Goal: Task Accomplishment & Management: Manage account settings

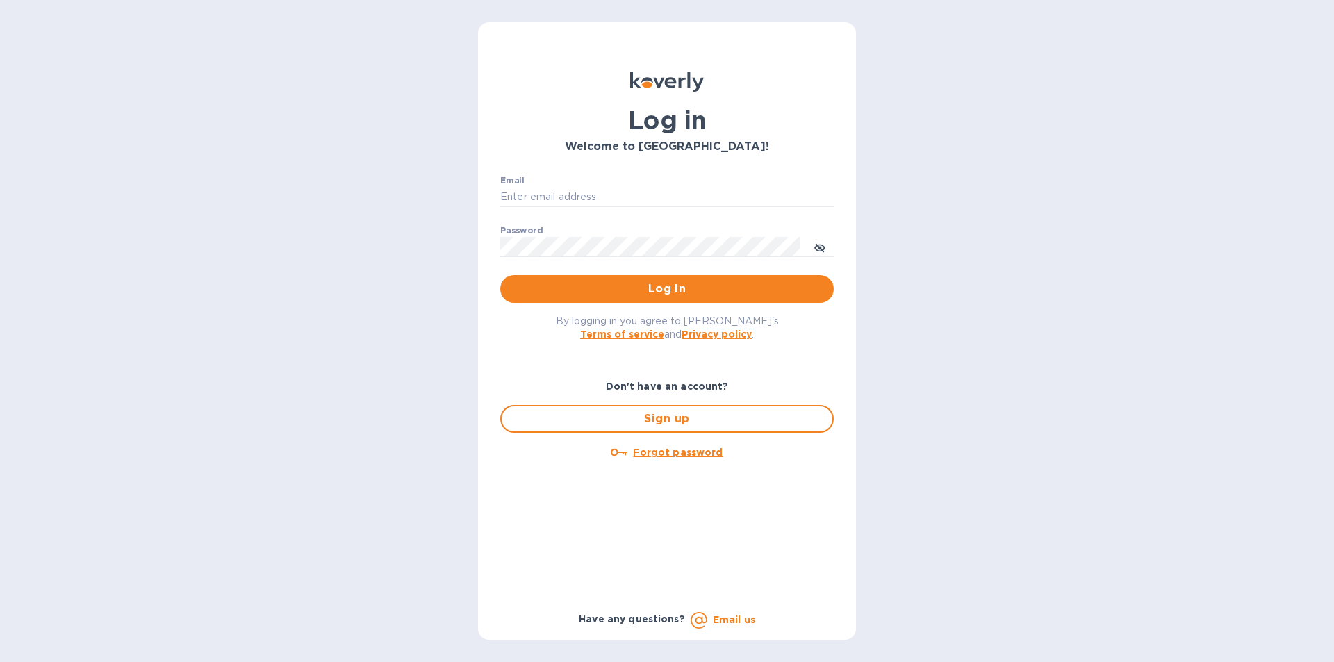
type input "[PERSON_NAME][EMAIL_ADDRESS][DOMAIN_NAME]"
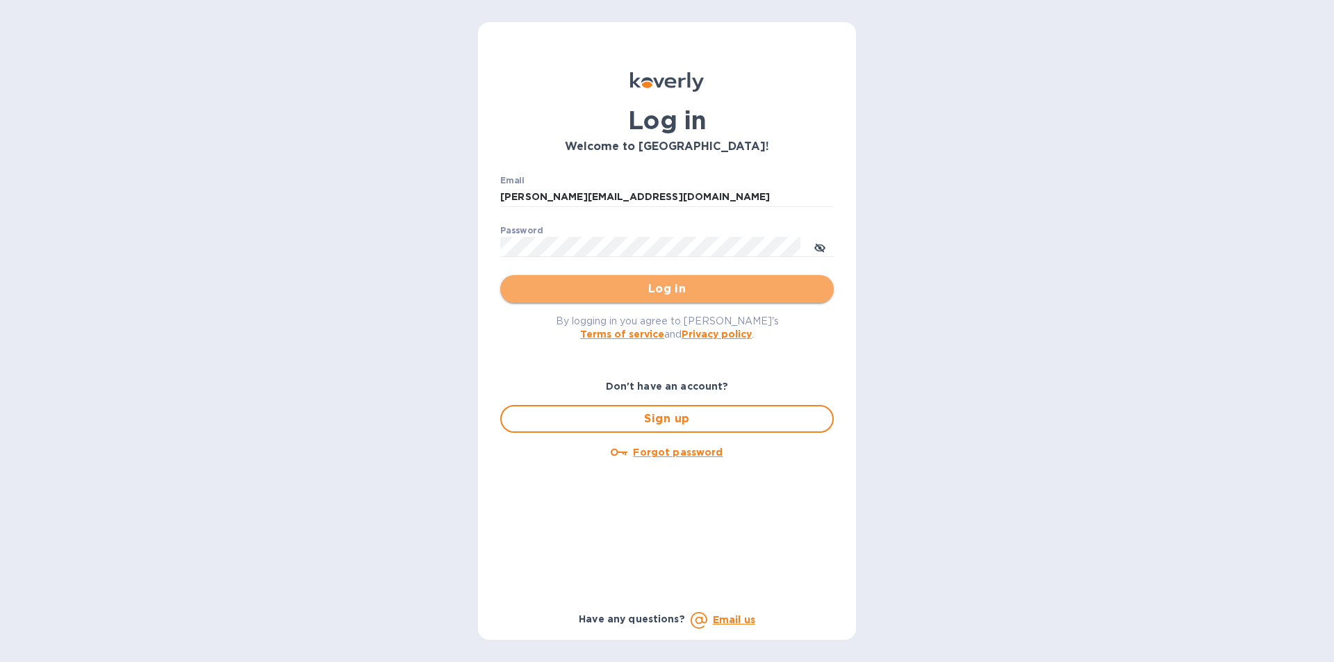
click at [663, 280] on button "Log in" at bounding box center [666, 289] width 333 height 28
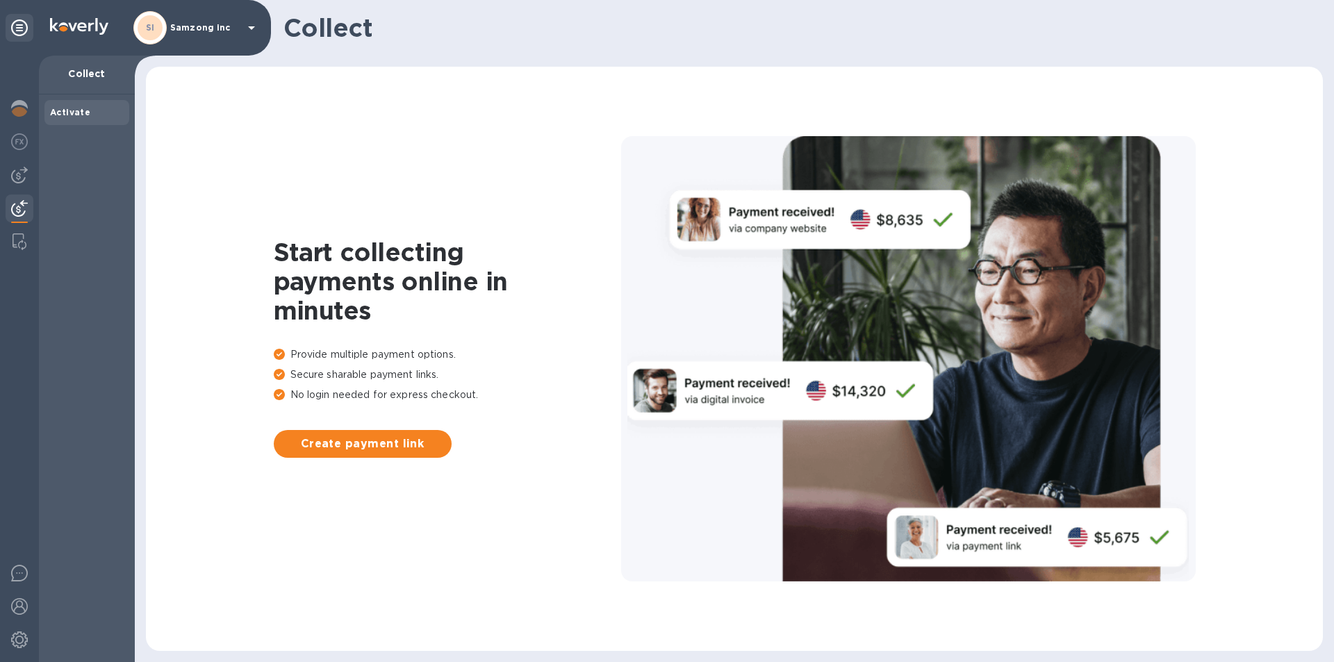
click at [63, 113] on b "Activate" at bounding box center [70, 112] width 40 height 10
click at [12, 147] on img at bounding box center [19, 141] width 17 height 17
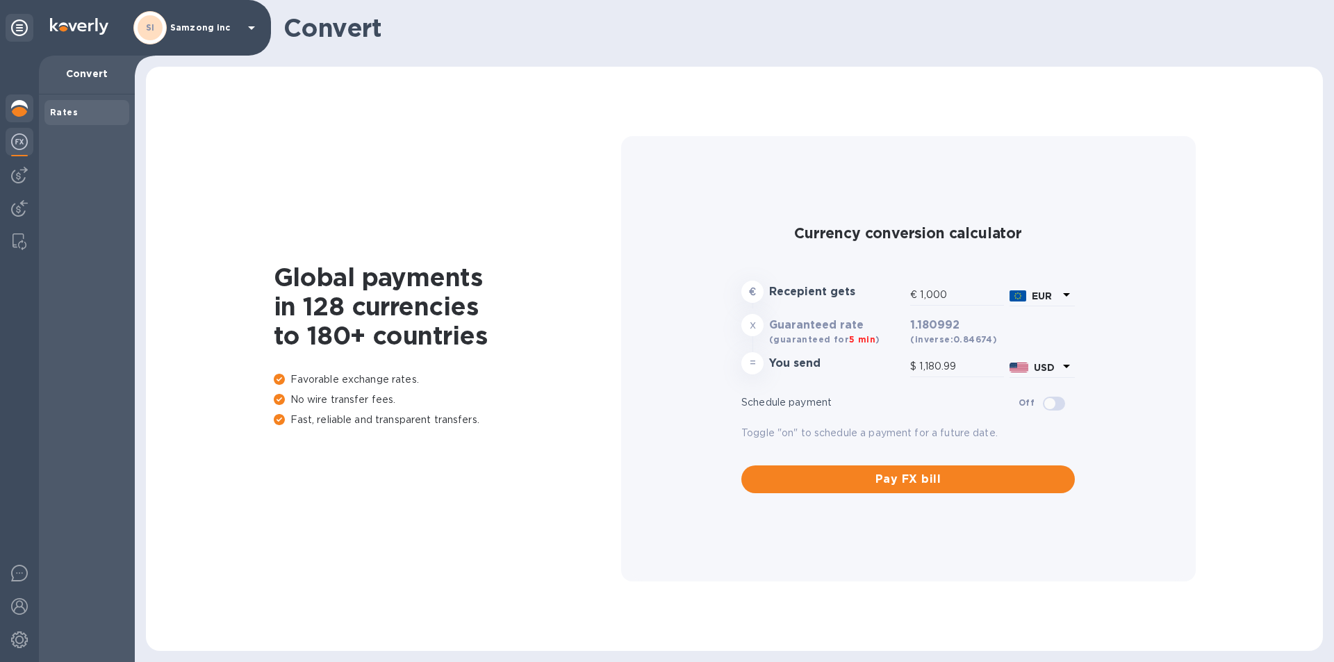
click at [18, 111] on img at bounding box center [19, 108] width 17 height 17
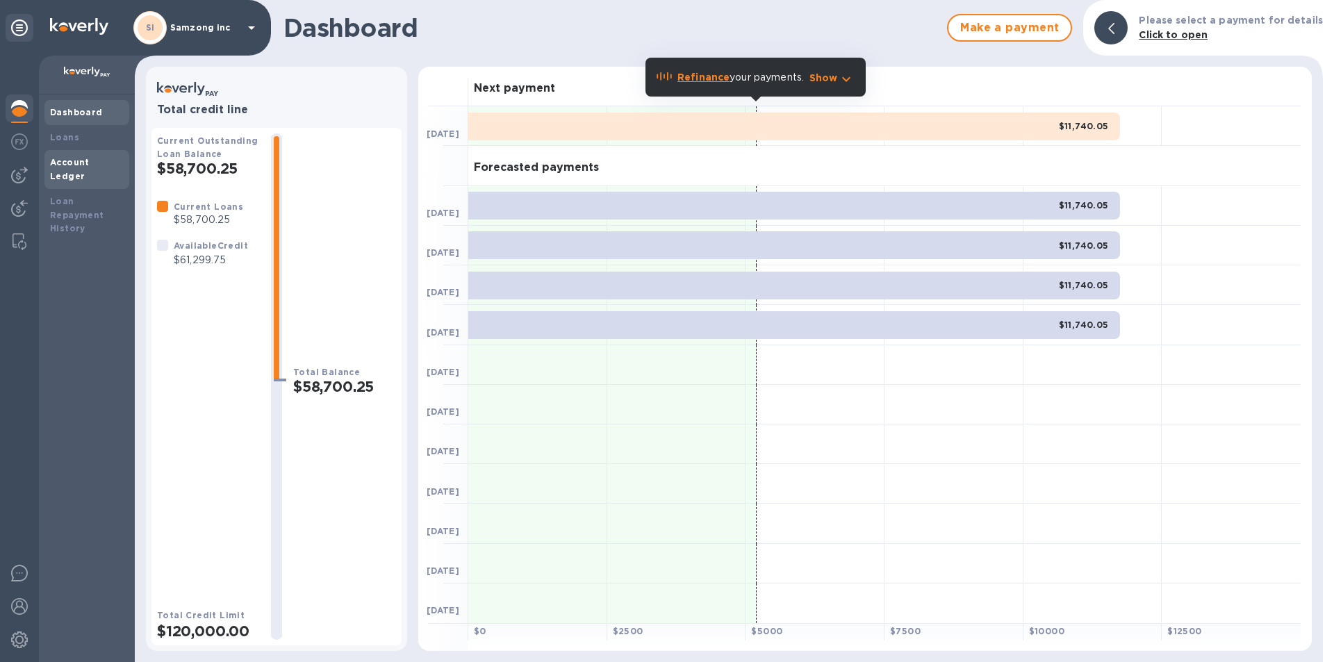
click at [78, 162] on b "Account Ledger" at bounding box center [70, 169] width 40 height 24
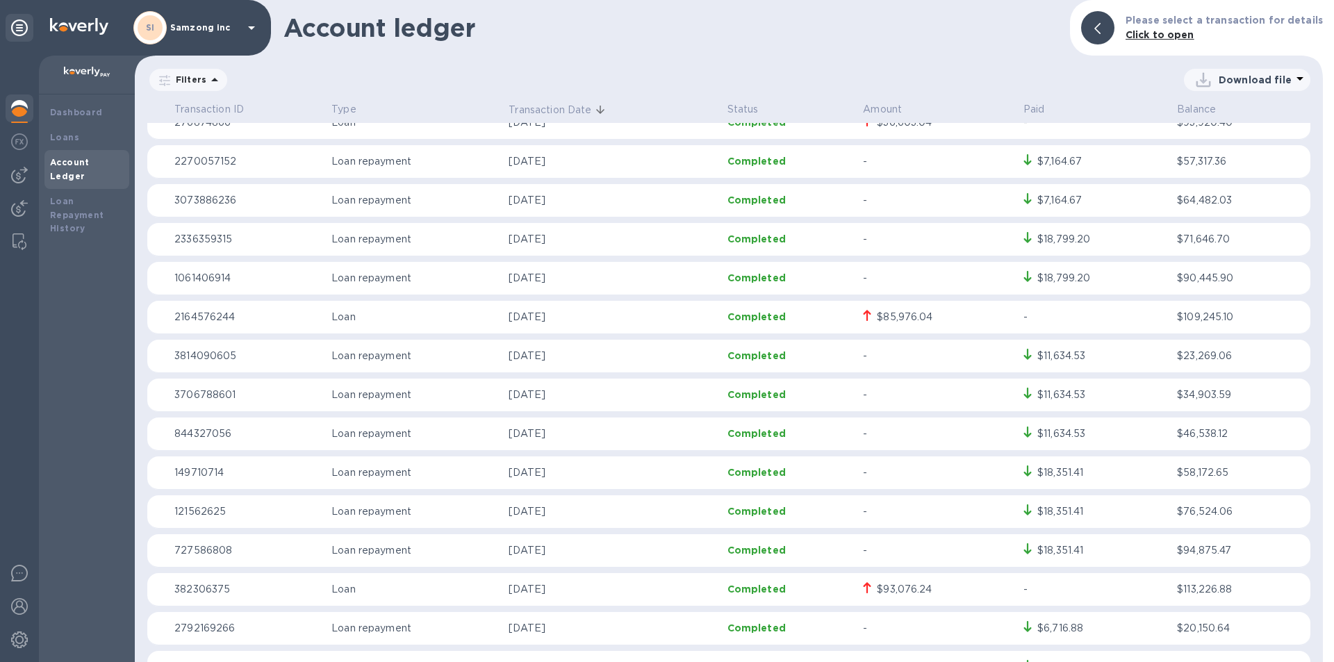
scroll to position [139, 0]
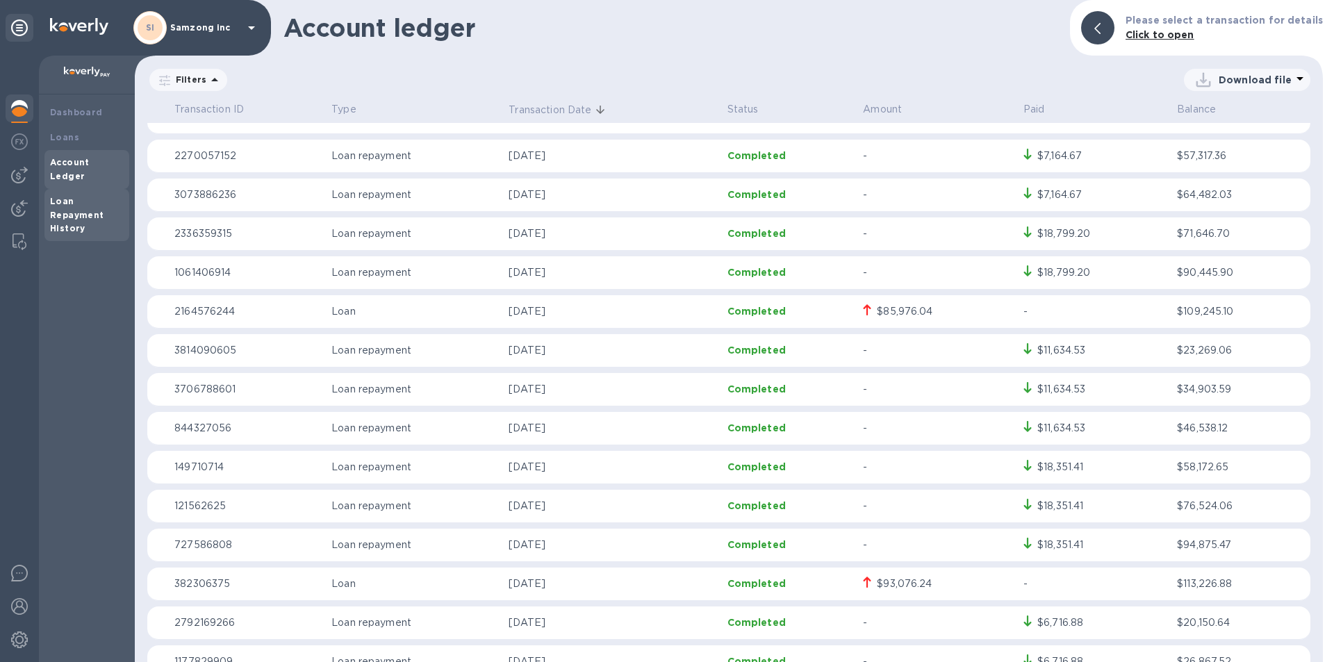
click at [71, 197] on b "Loan Repayment History" at bounding box center [77, 215] width 54 height 38
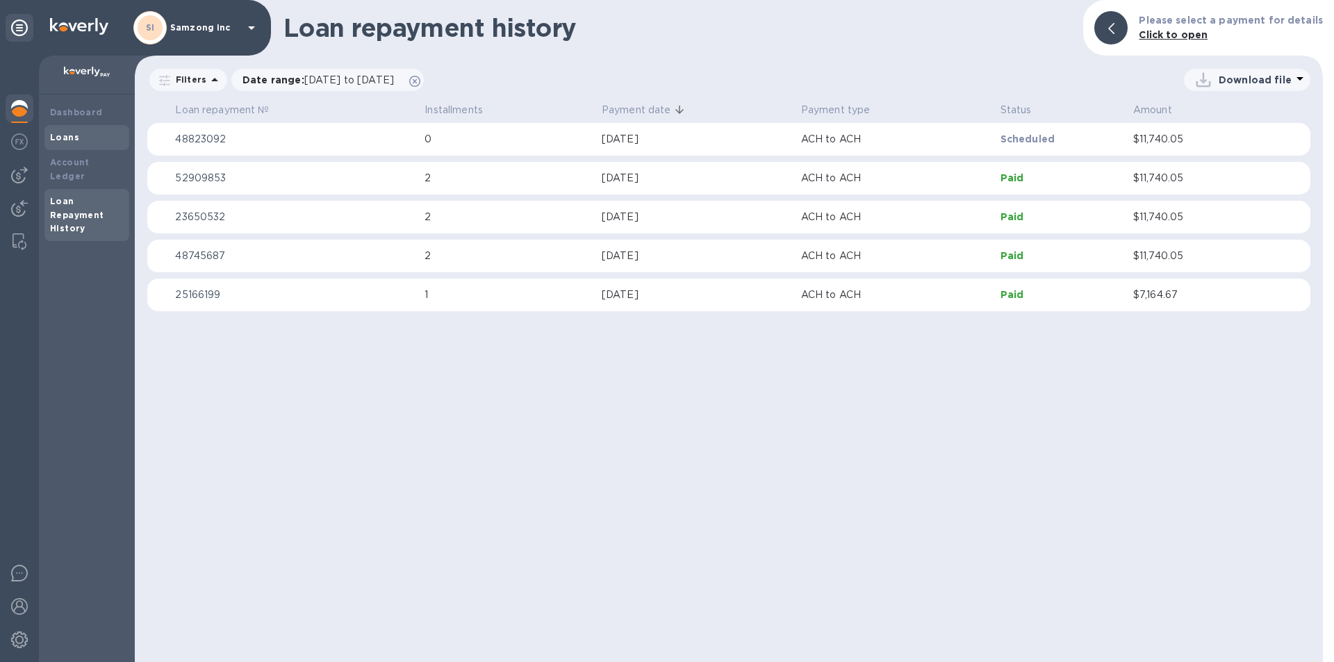
click at [60, 133] on b "Loans" at bounding box center [64, 137] width 29 height 10
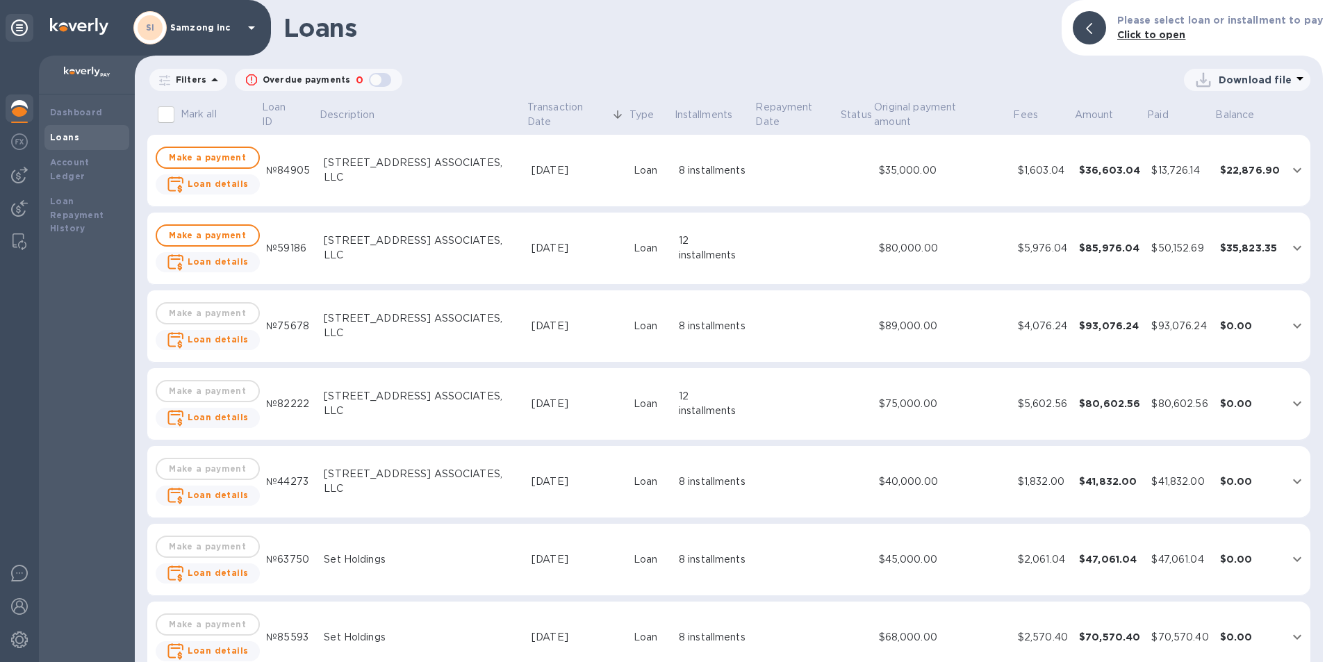
click at [456, 401] on div "122 SPRUCE AVENUE ASSOCIATES, LLC" at bounding box center [422, 403] width 197 height 29
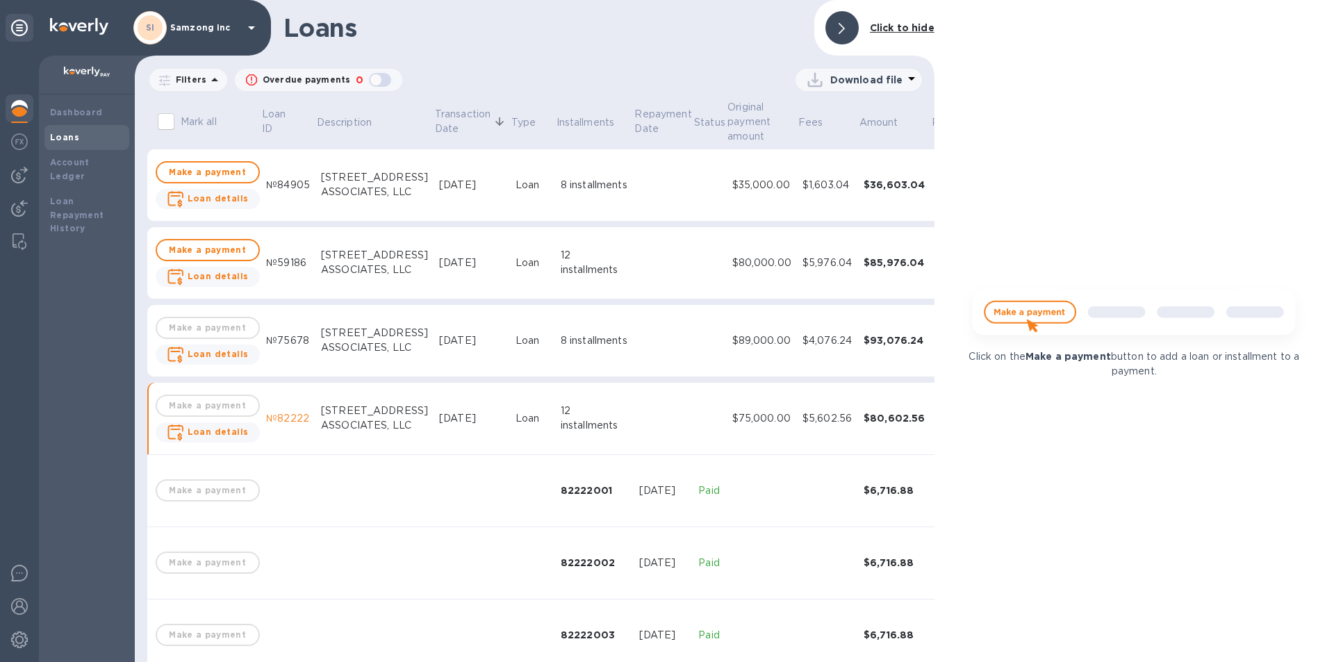
click at [863, 417] on div "$80,602.56" at bounding box center [894, 418] width 62 height 14
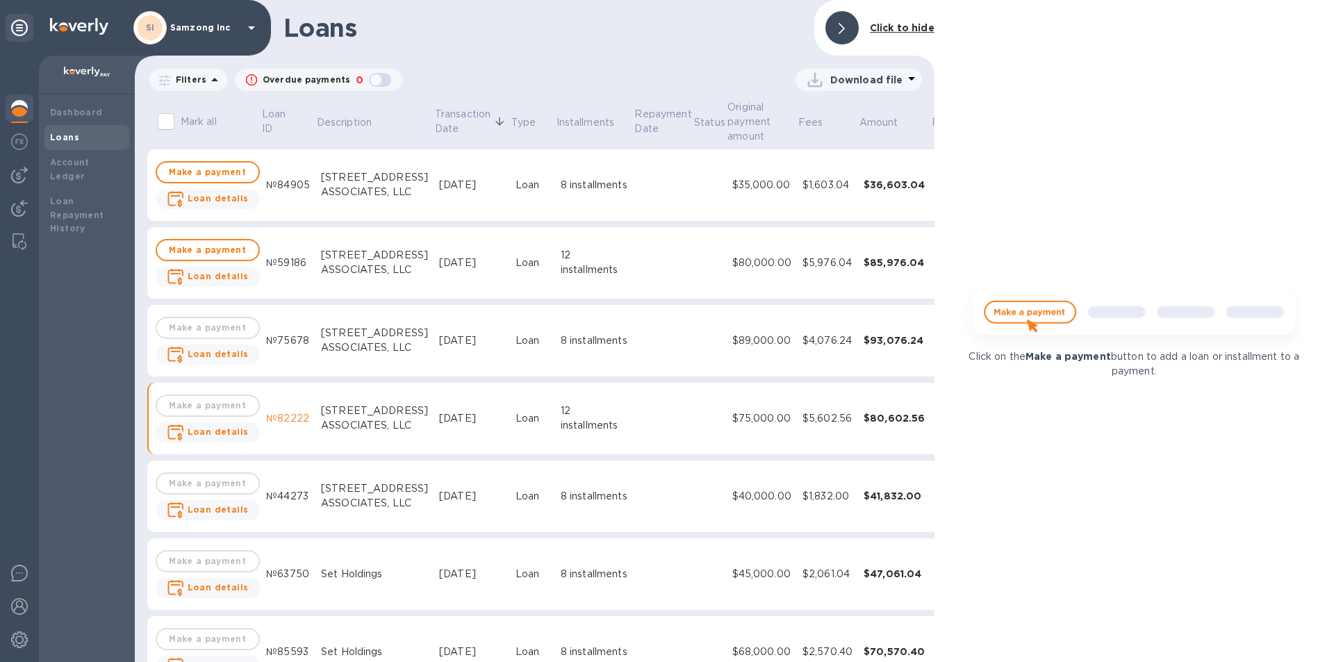
click at [290, 482] on td "№44273" at bounding box center [287, 497] width 55 height 72
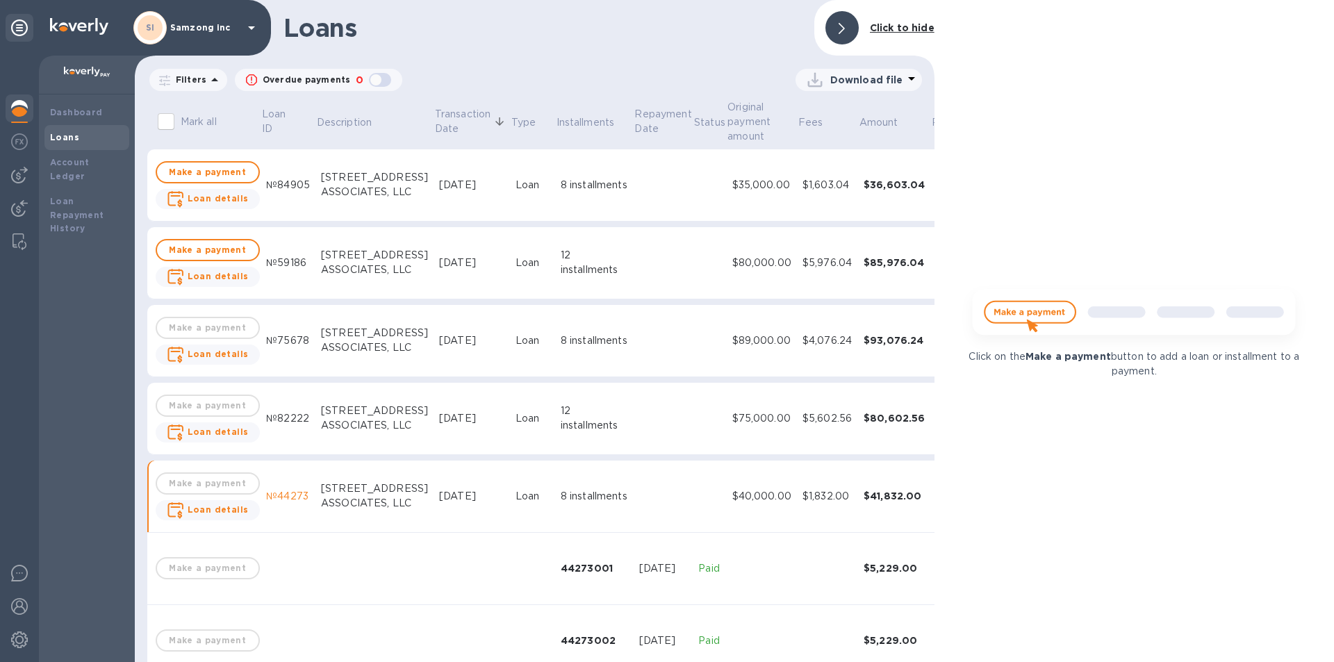
click at [53, 134] on b "Loans" at bounding box center [64, 137] width 29 height 10
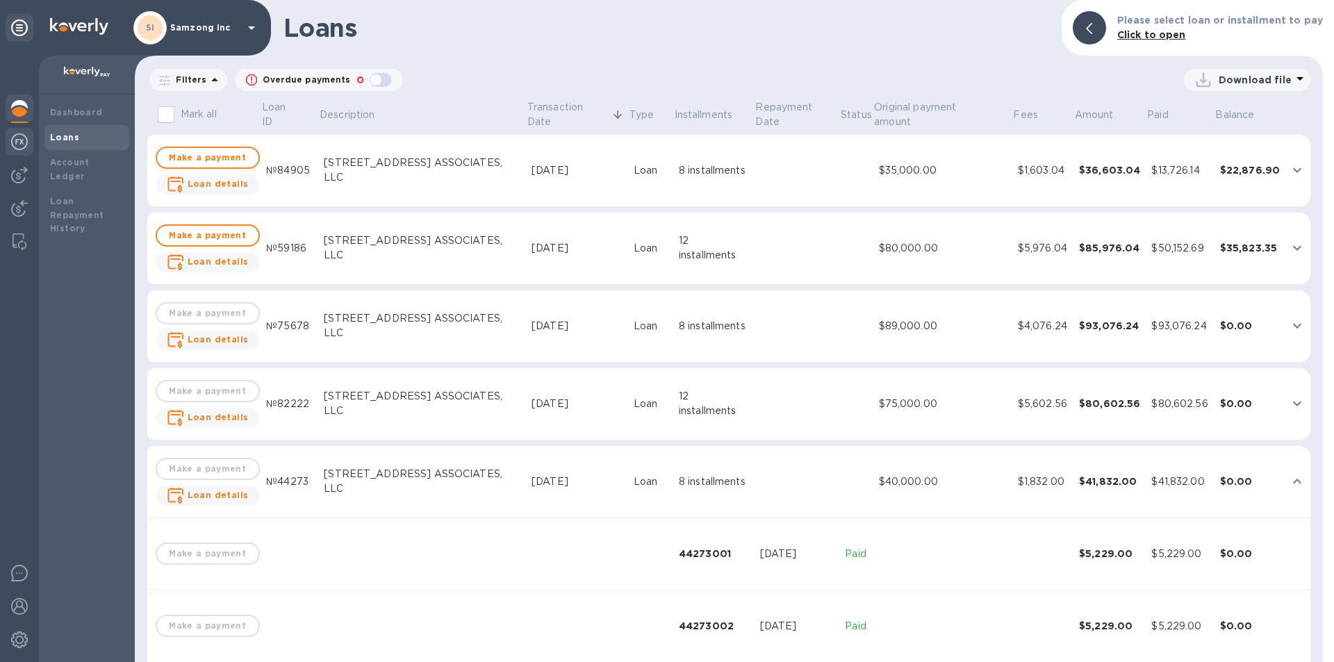
click at [11, 140] on img at bounding box center [19, 141] width 17 height 17
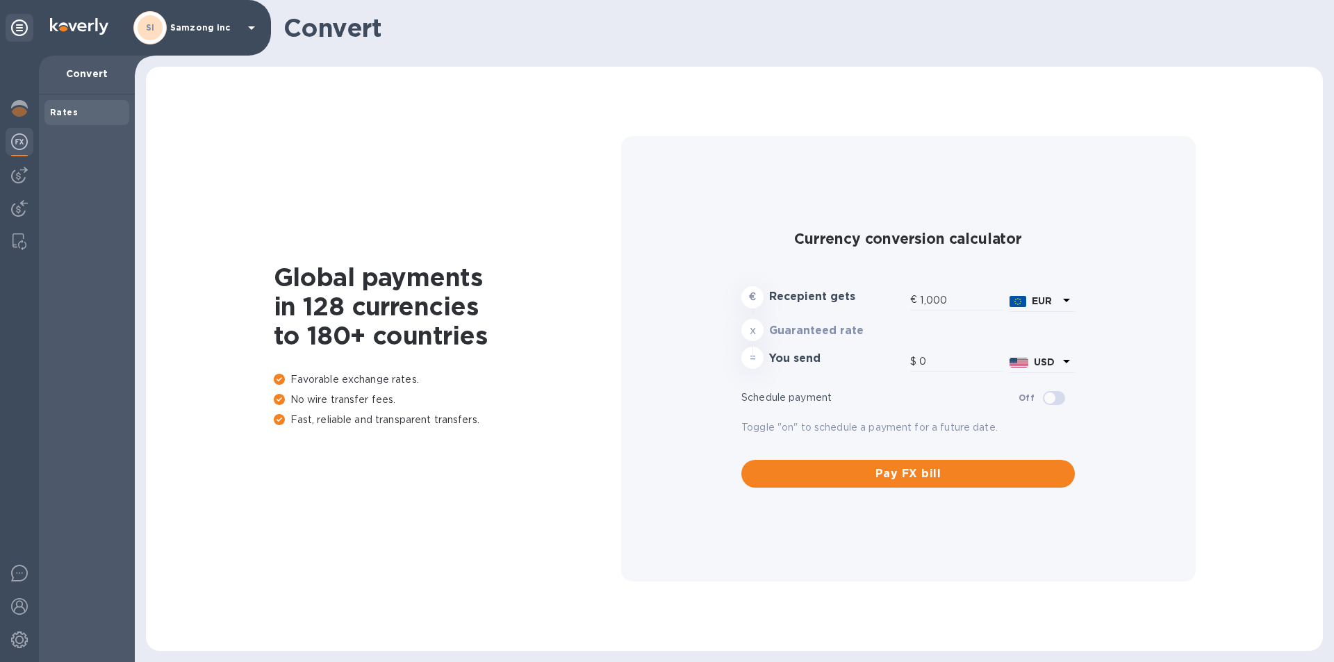
type input "1,181.09"
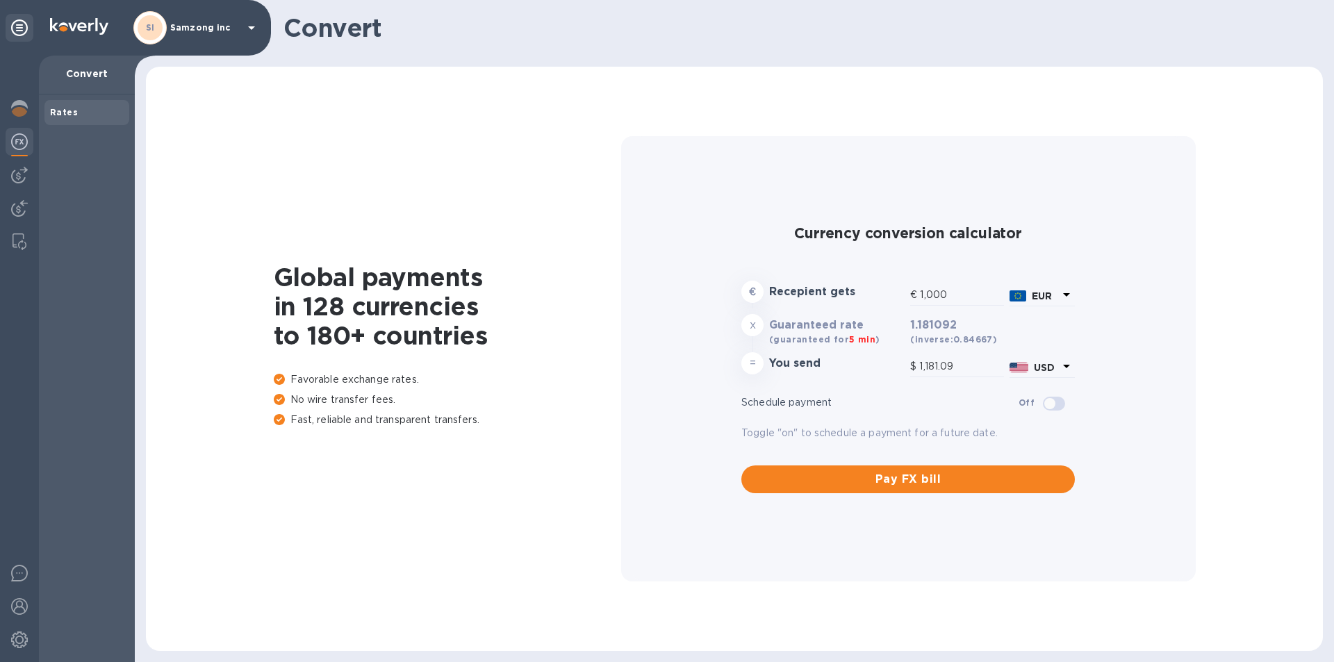
click at [25, 141] on img at bounding box center [19, 141] width 17 height 17
click at [24, 102] on img at bounding box center [19, 108] width 17 height 17
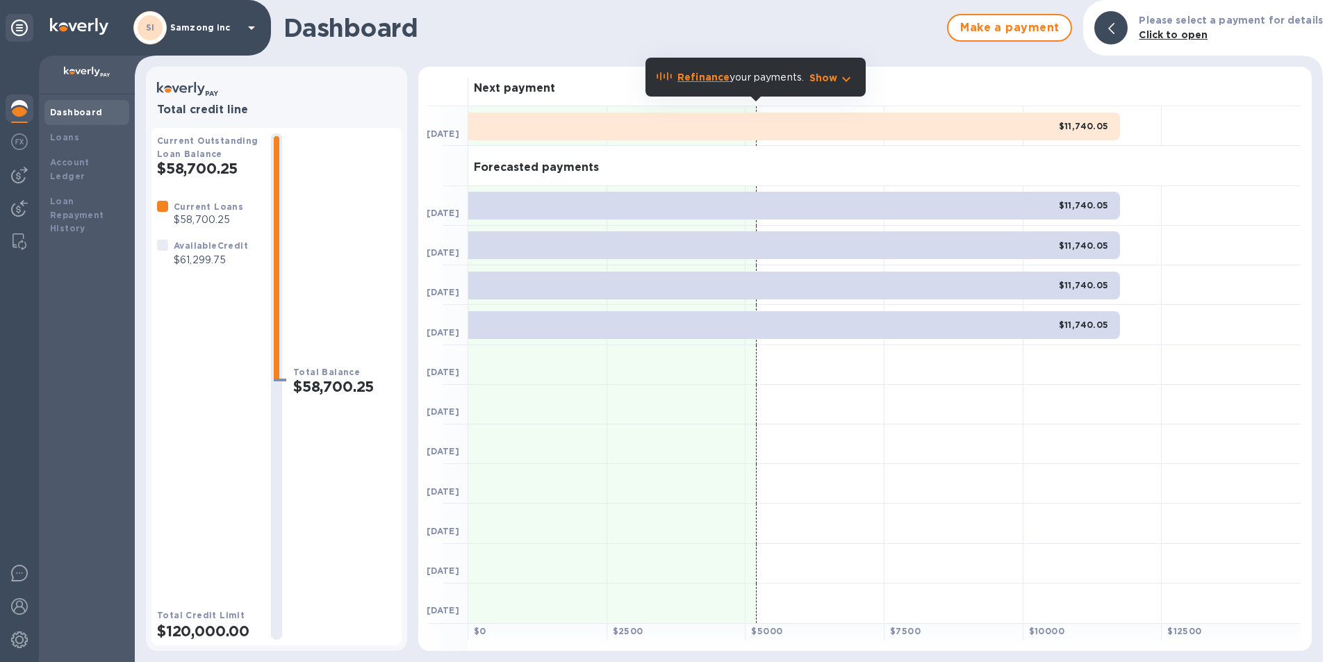
click at [86, 115] on b "Dashboard" at bounding box center [76, 112] width 53 height 10
click at [69, 108] on b "Dashboard" at bounding box center [76, 112] width 53 height 10
click at [17, 135] on img at bounding box center [19, 141] width 17 height 17
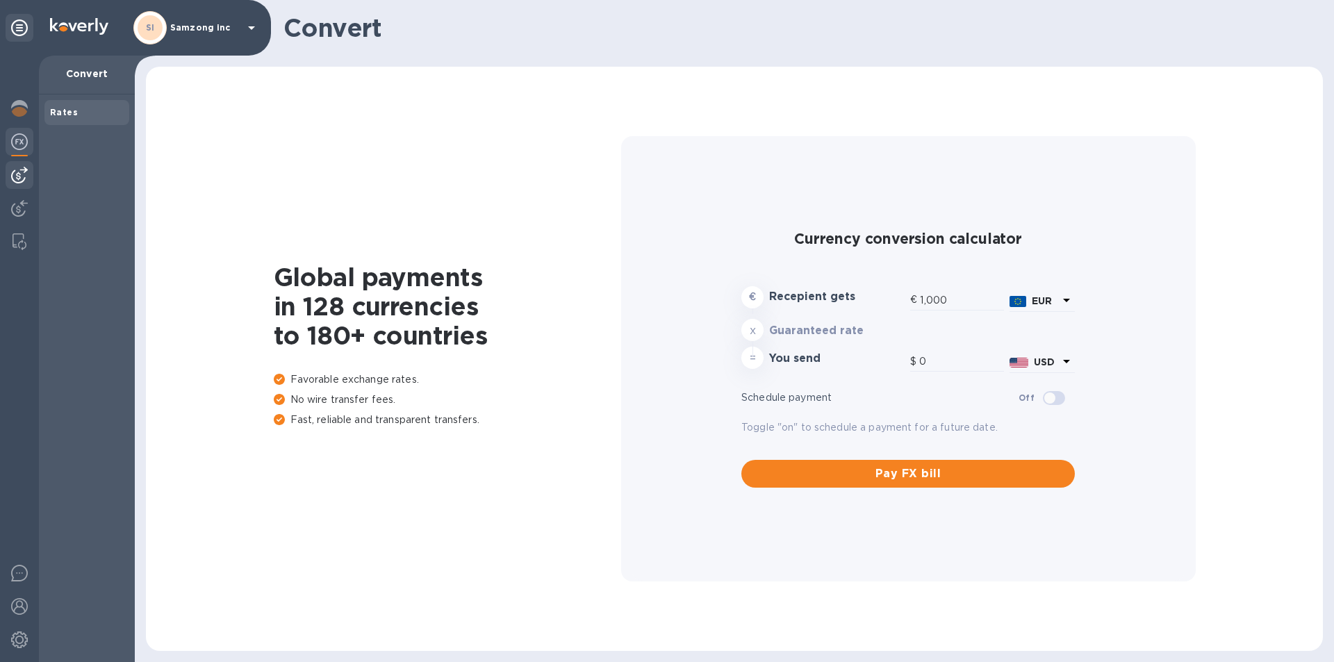
type input "1,181.19"
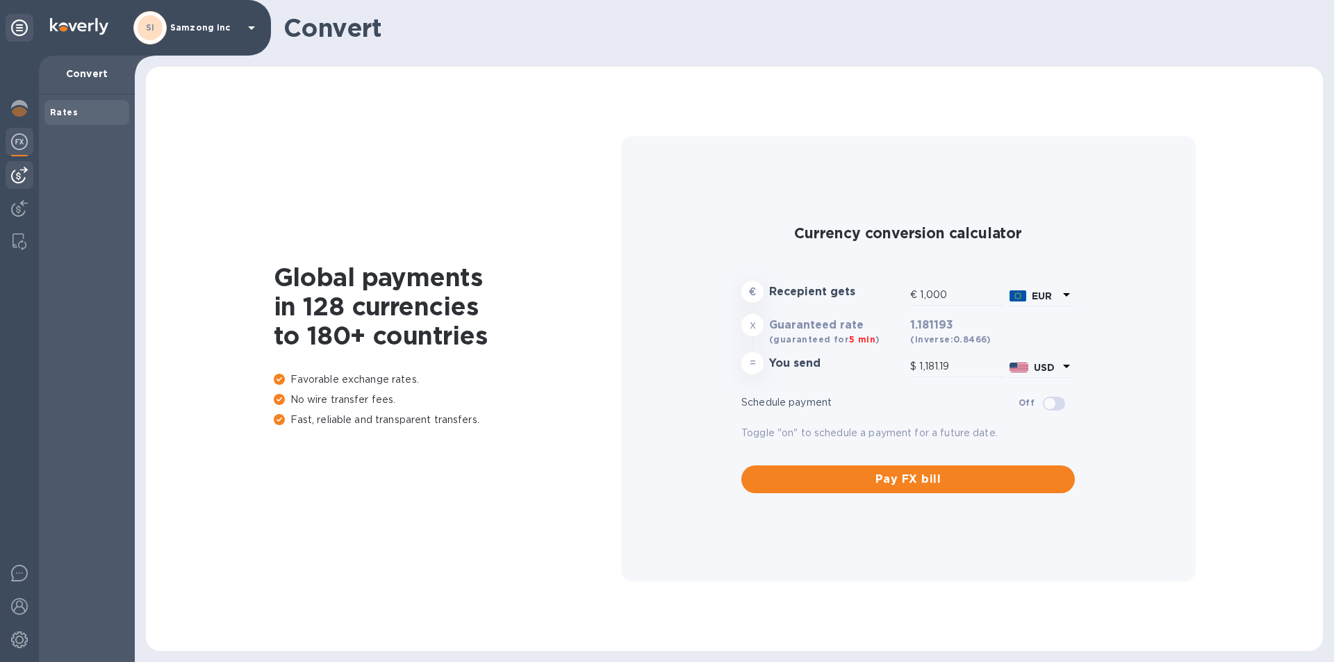
click at [18, 173] on img at bounding box center [19, 175] width 17 height 17
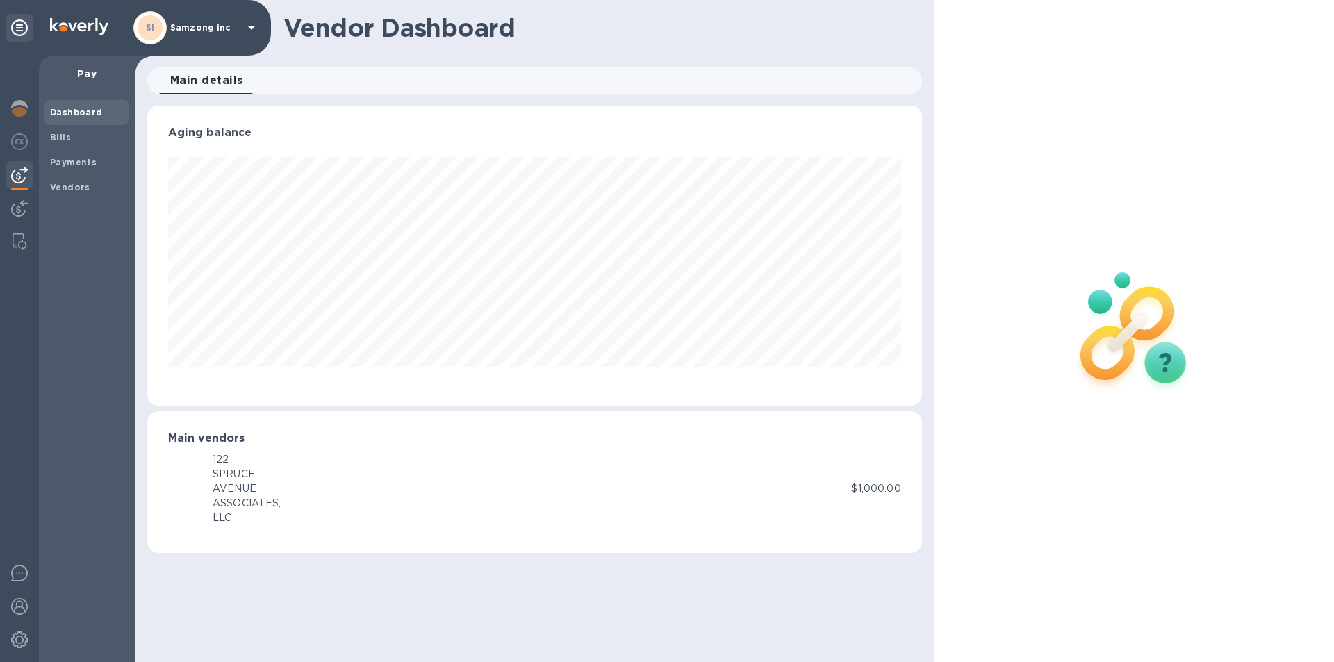
scroll to position [300, 774]
click at [14, 208] on img at bounding box center [19, 208] width 17 height 17
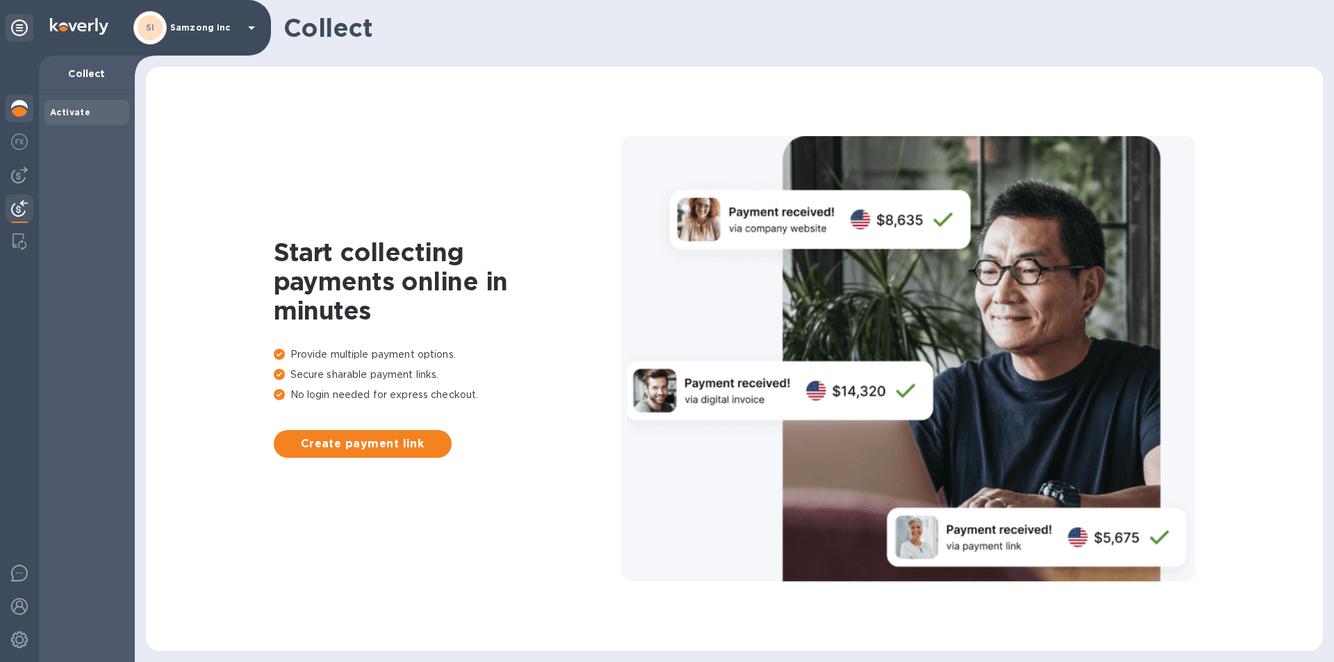
click at [20, 108] on img at bounding box center [19, 108] width 17 height 17
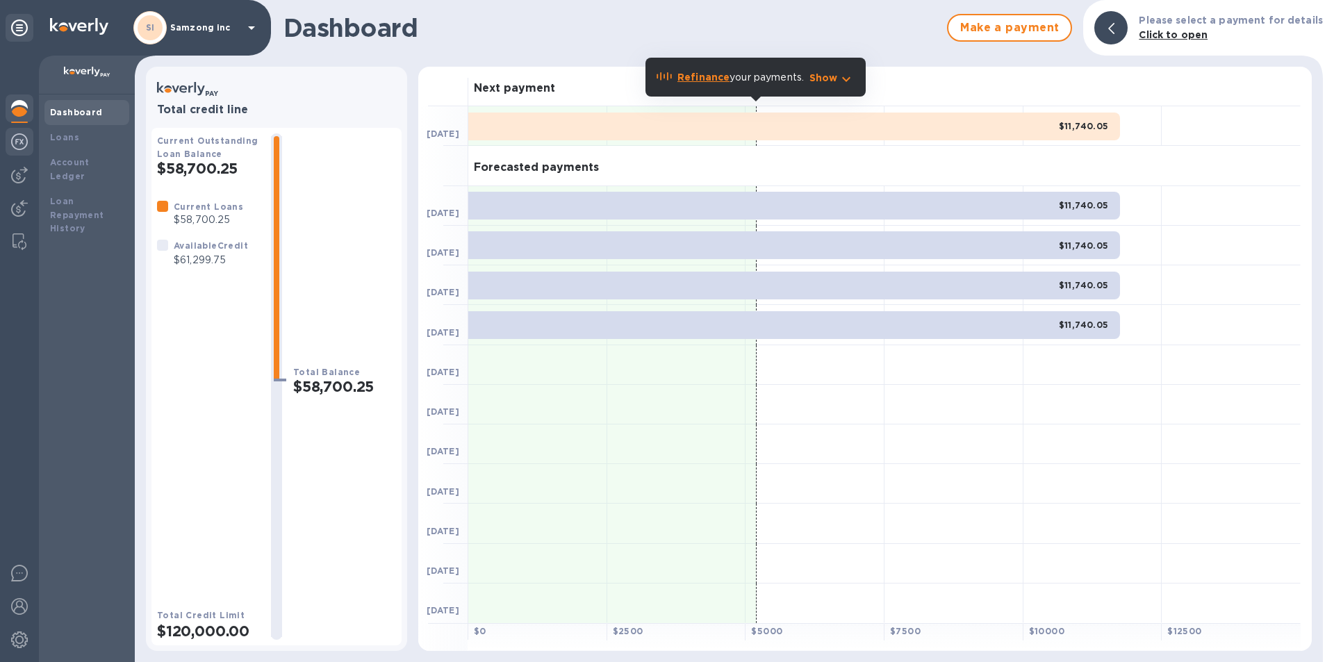
click at [24, 135] on img at bounding box center [19, 141] width 17 height 17
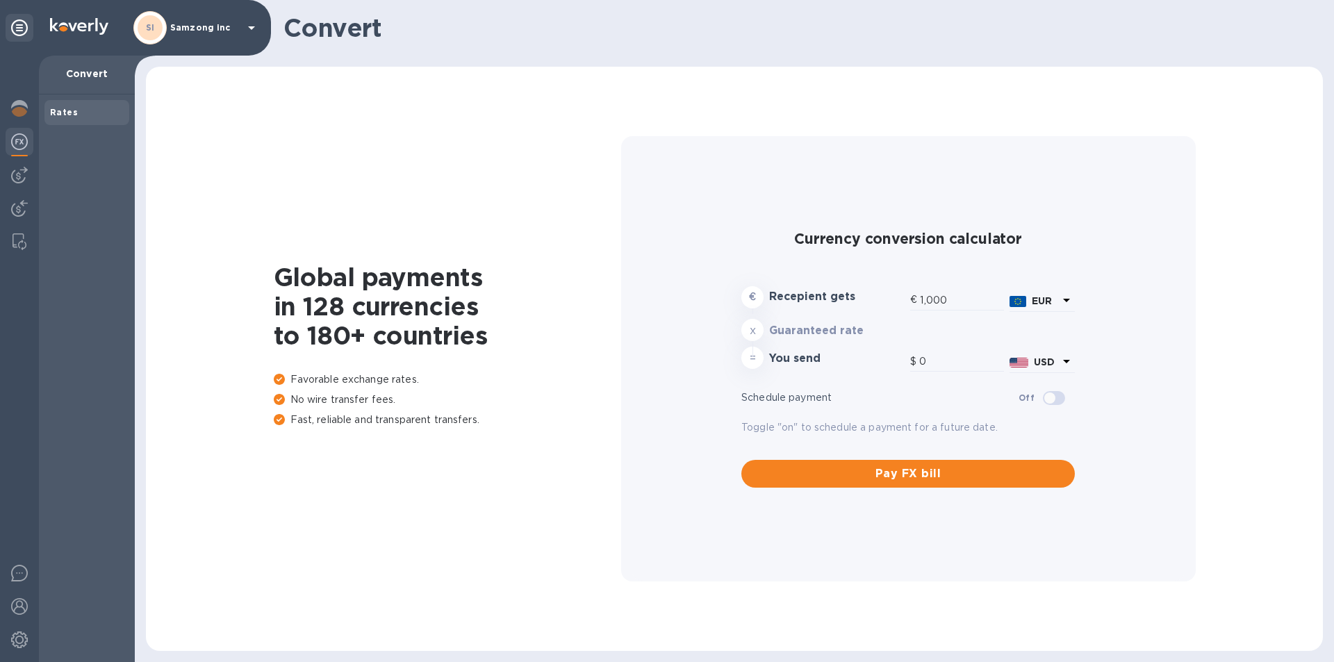
type input "1,181.19"
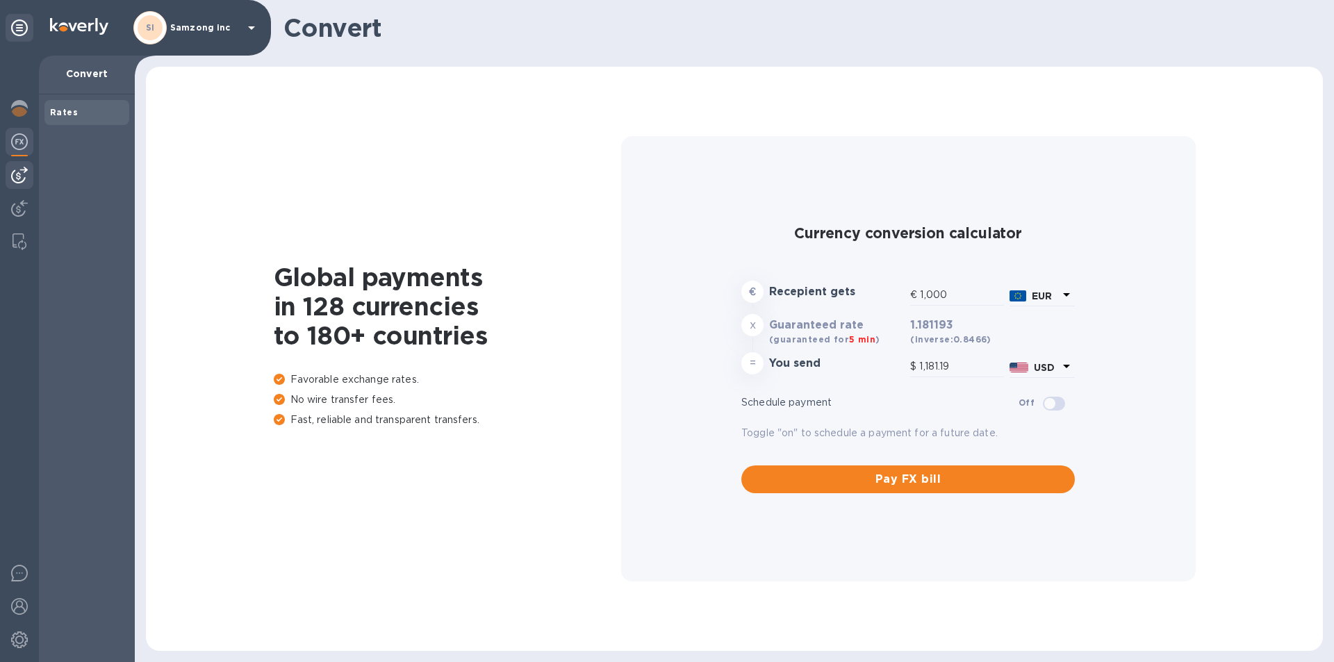
click at [20, 170] on img at bounding box center [19, 175] width 17 height 17
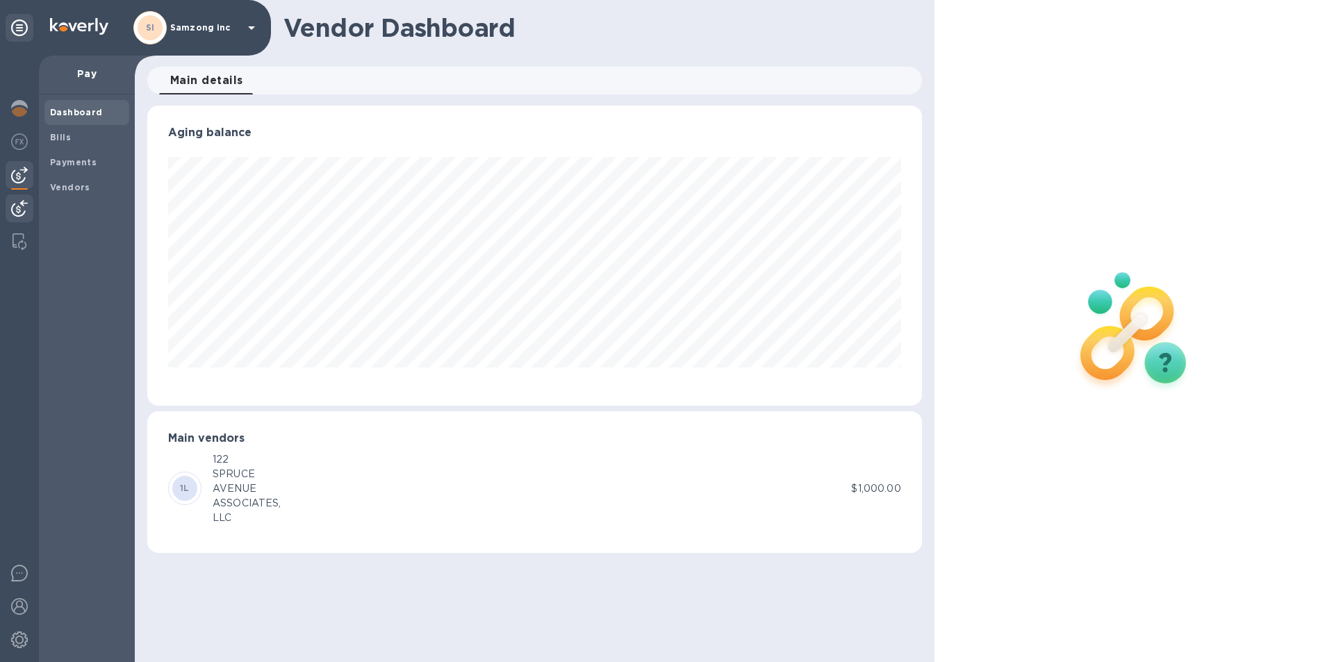
scroll to position [300, 774]
drag, startPoint x: 21, startPoint y: 199, endPoint x: 20, endPoint y: 169, distance: 29.2
click at [20, 169] on div at bounding box center [19, 359] width 39 height 606
click at [61, 133] on b "Bills" at bounding box center [60, 137] width 21 height 10
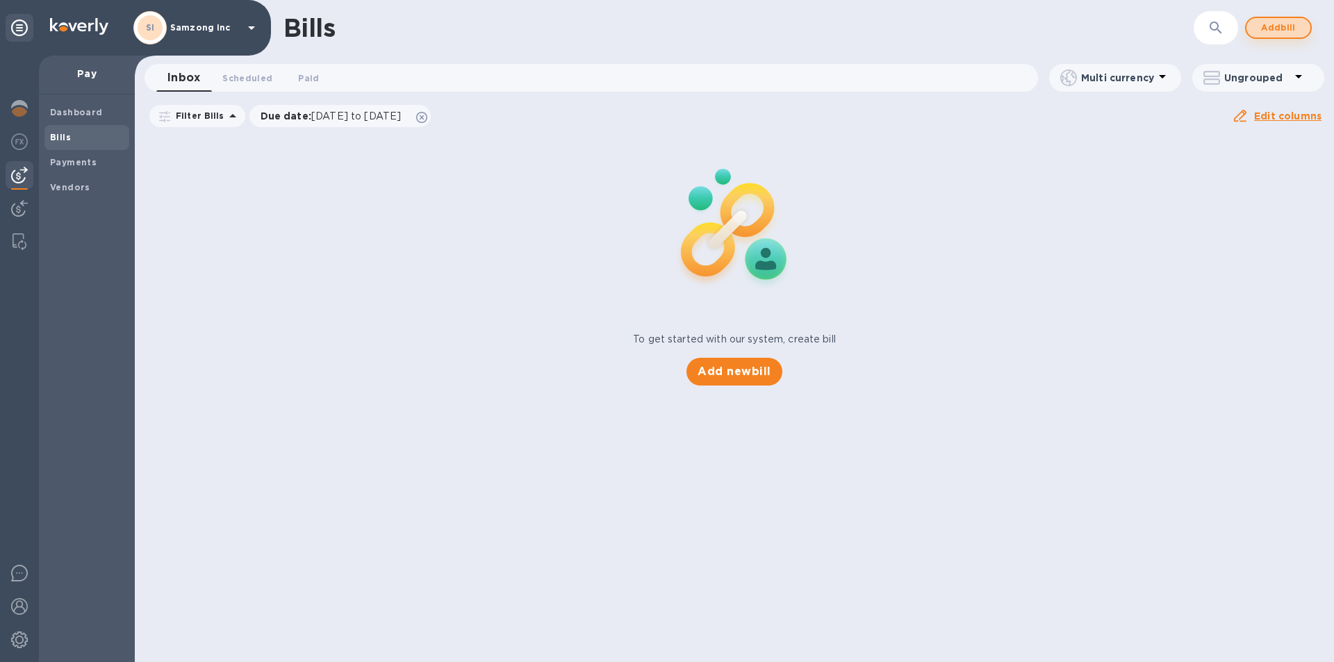
click at [1284, 24] on span "Add bill" at bounding box center [1278, 27] width 42 height 17
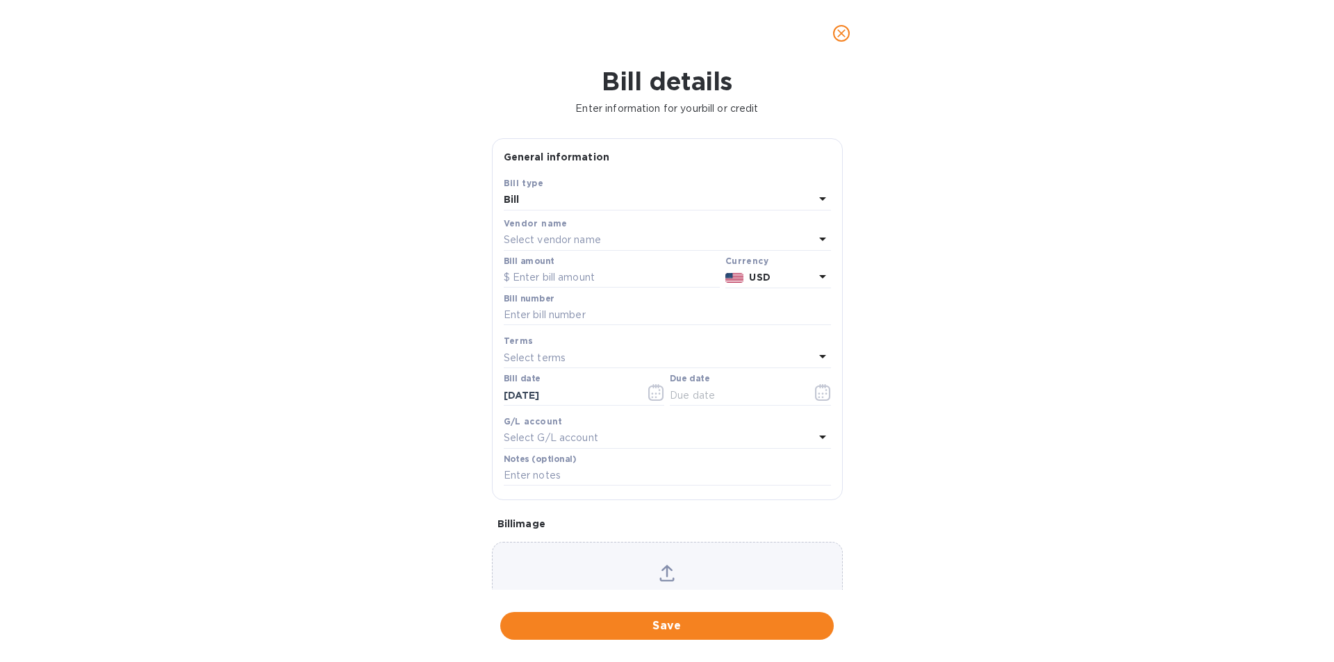
click at [609, 231] on div "Select vendor name" at bounding box center [659, 240] width 311 height 19
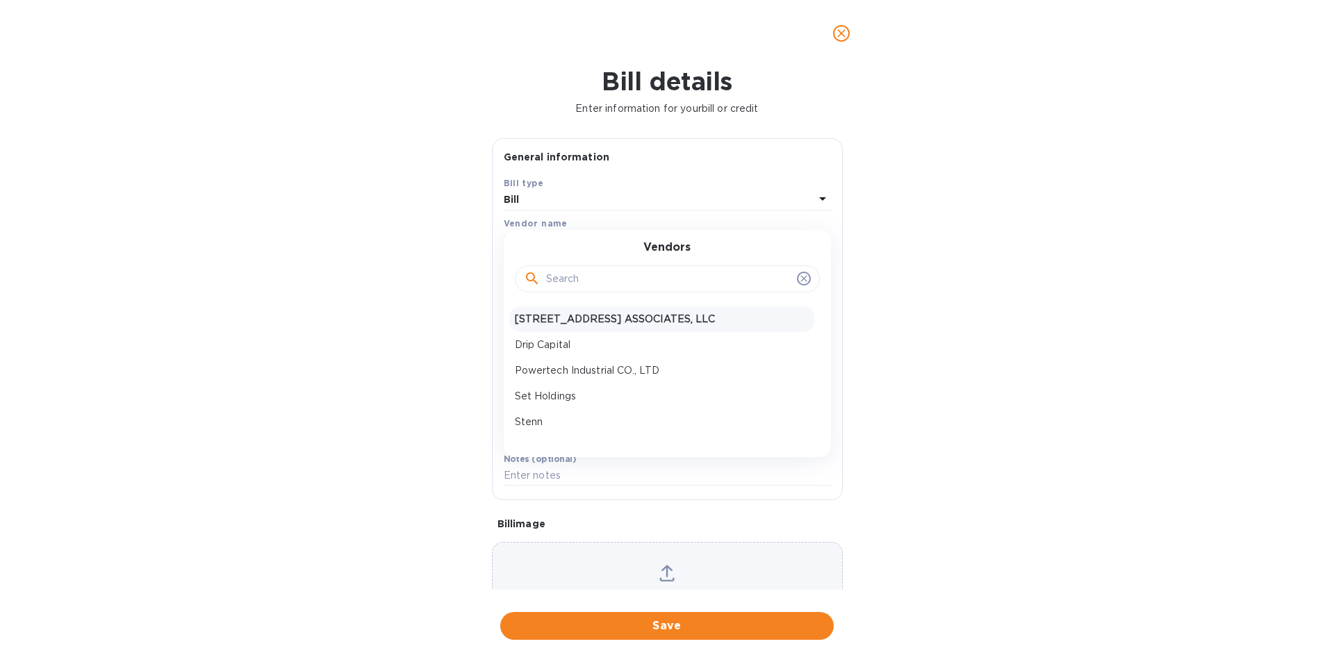
click at [598, 323] on p "122 SPRUCE AVENUE ASSOCIATES, LLC" at bounding box center [662, 319] width 294 height 15
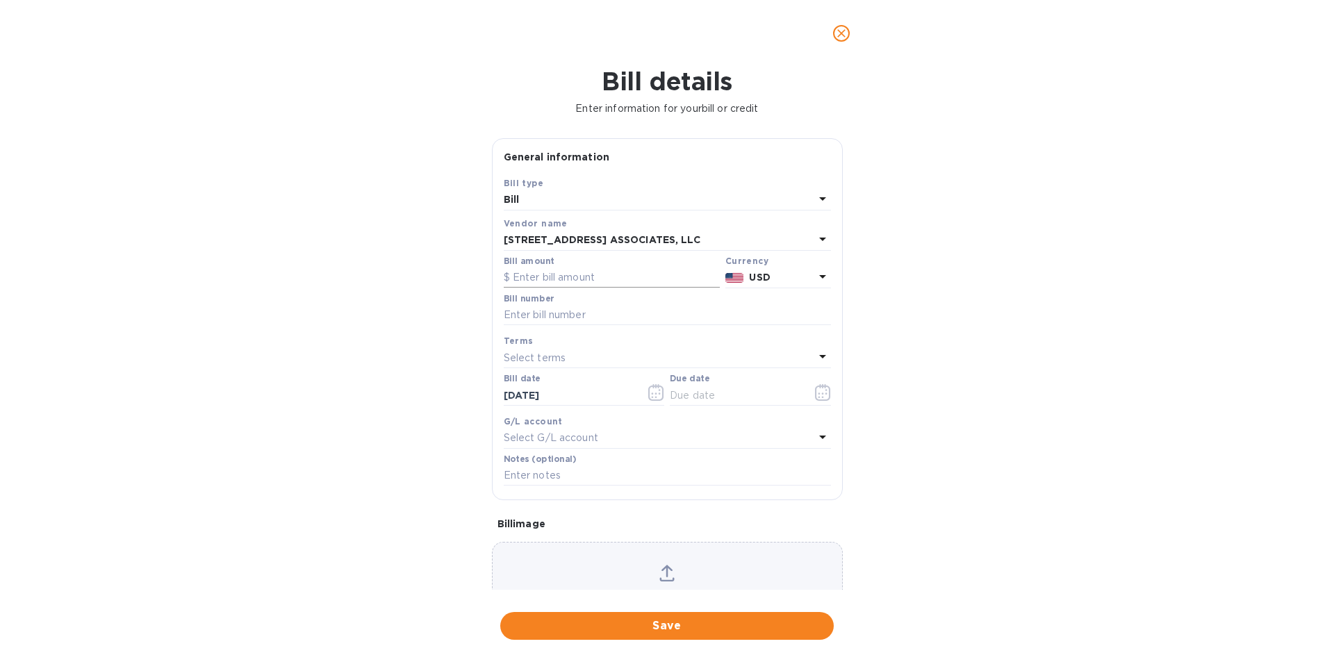
click at [615, 272] on input "text" at bounding box center [612, 277] width 216 height 21
type input "55,000"
click at [623, 317] on input "text" at bounding box center [667, 315] width 327 height 21
type input "545830"
click at [573, 376] on div "Bill date 10/03/2025" at bounding box center [584, 390] width 161 height 32
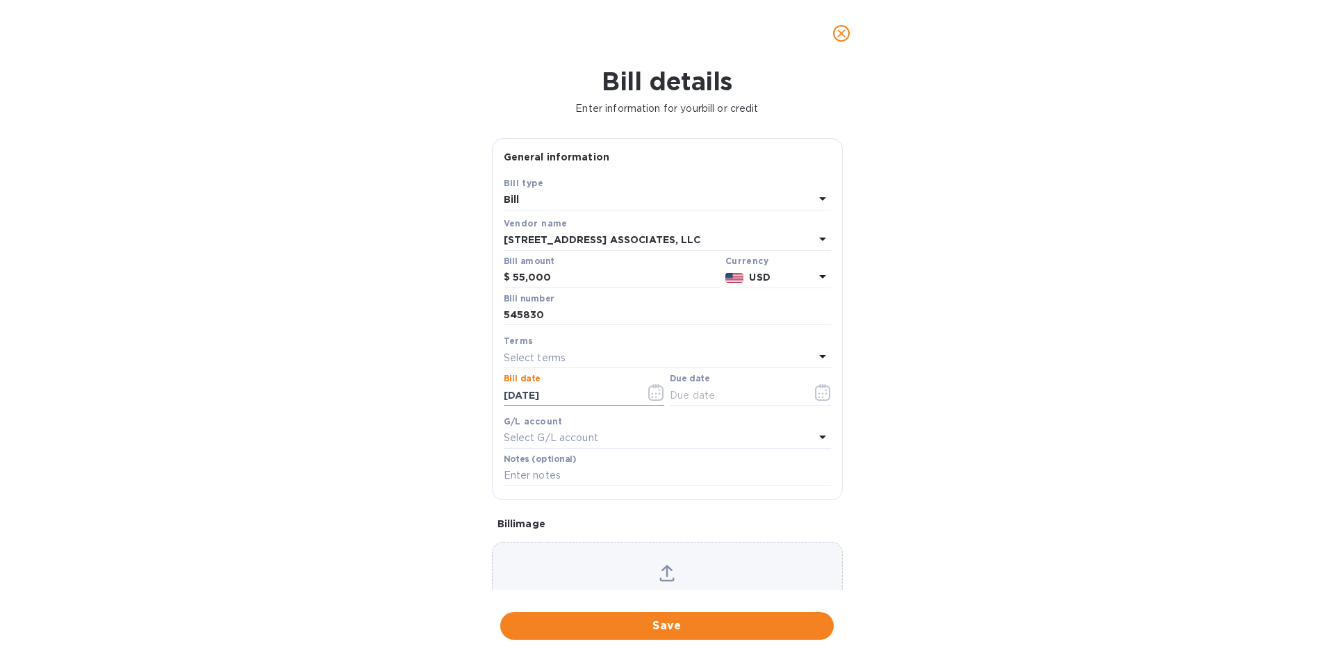
click at [575, 393] on input "10/03/2025" at bounding box center [569, 395] width 131 height 21
click at [728, 395] on input "text" at bounding box center [735, 395] width 131 height 21
click at [825, 398] on icon "button" at bounding box center [823, 392] width 16 height 17
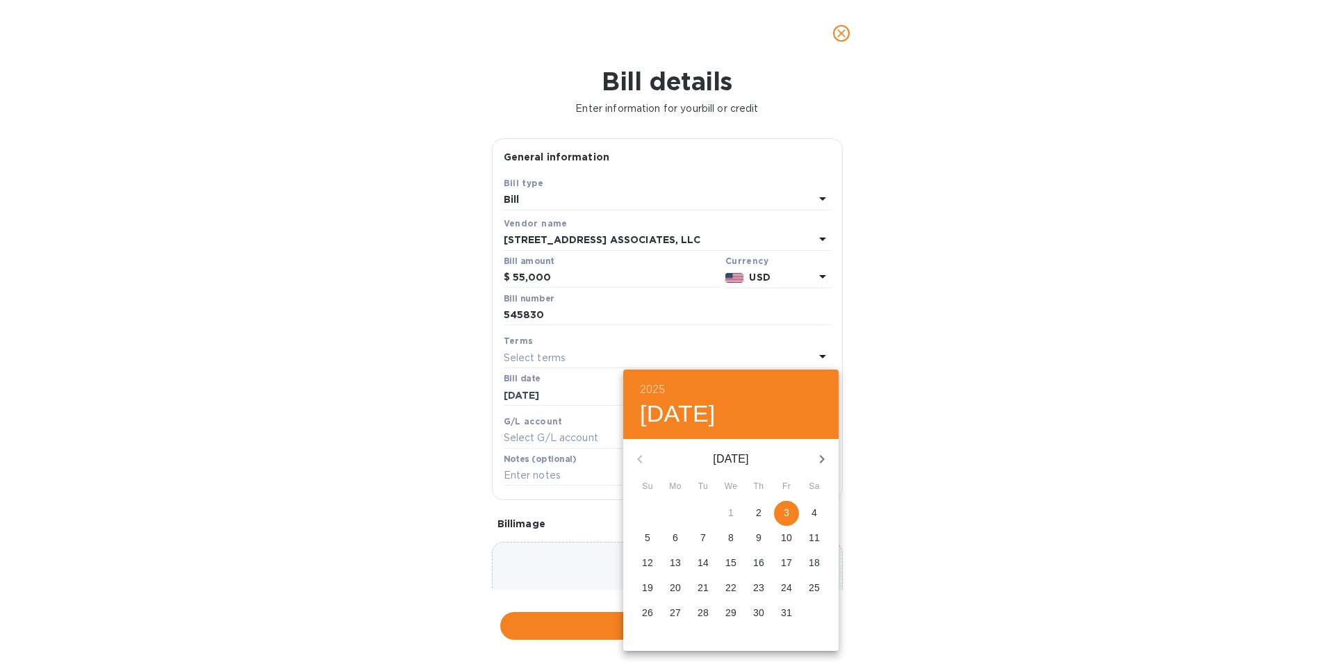
click at [780, 508] on span "3" at bounding box center [786, 513] width 25 height 14
type input "10/03/2025"
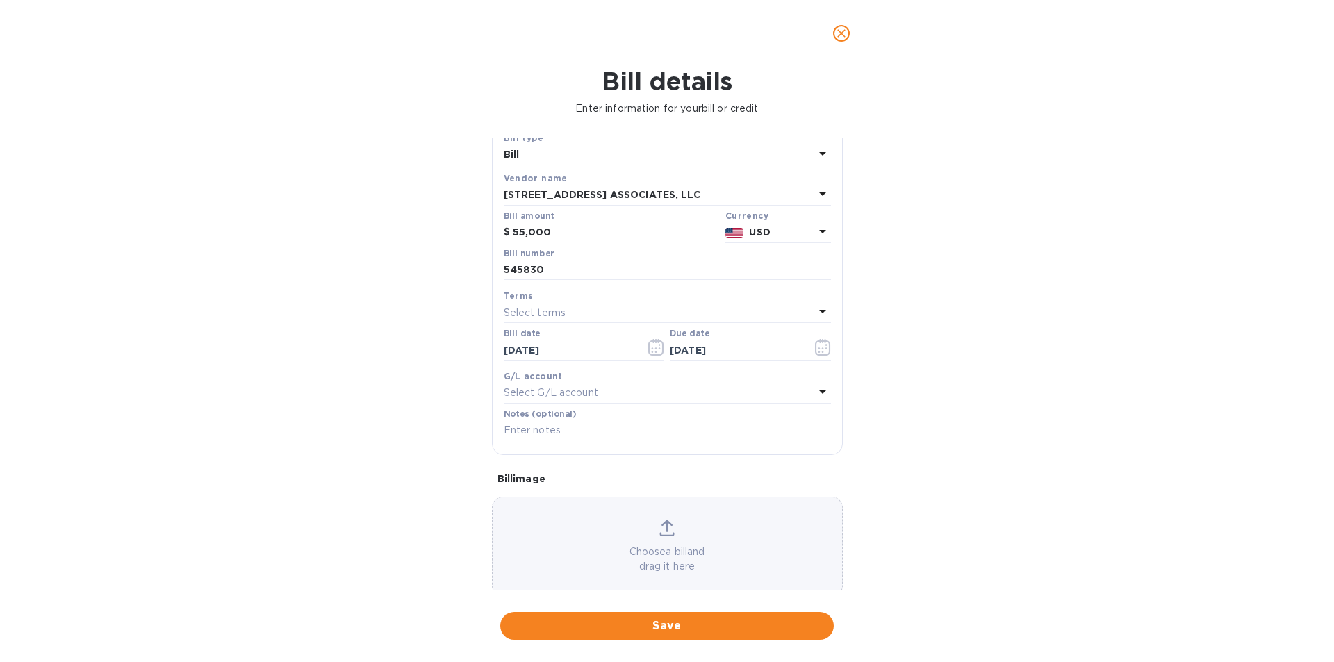
scroll to position [69, 0]
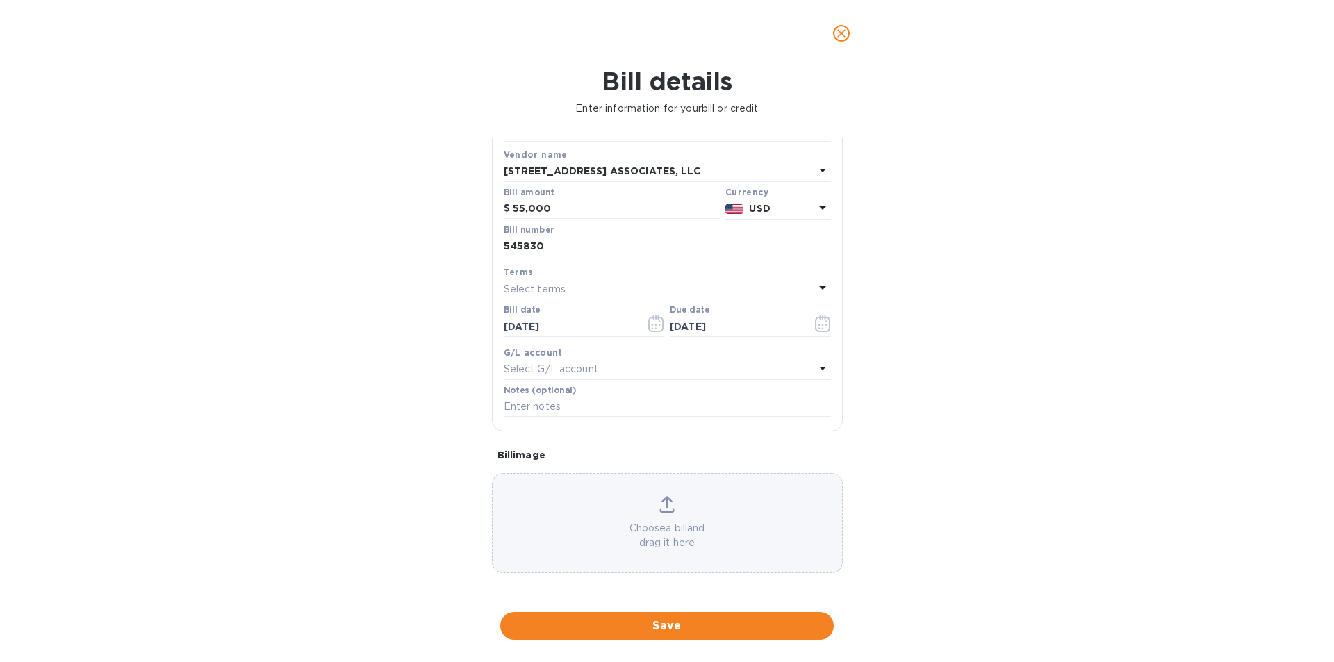
click at [663, 524] on p "Choose a bill and drag it here" at bounding box center [667, 535] width 349 height 29
click at [693, 626] on span "Save" at bounding box center [666, 626] width 311 height 17
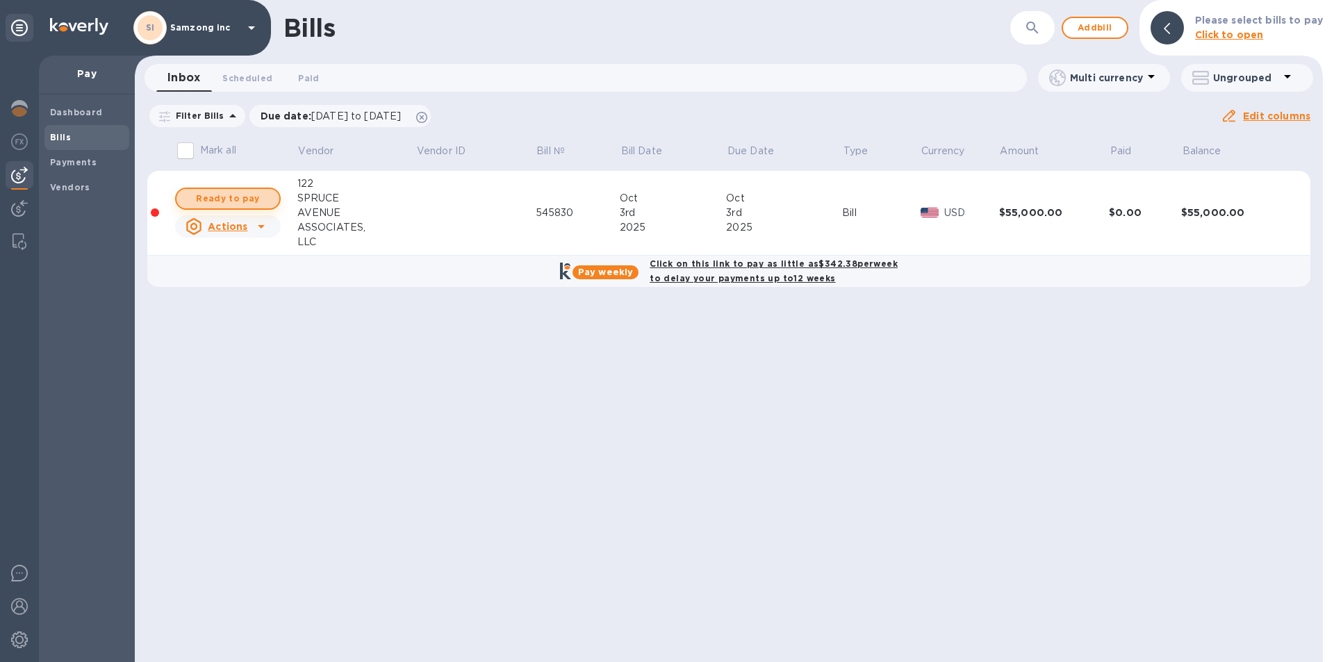
click at [229, 195] on span "Ready to pay" at bounding box center [228, 198] width 81 height 17
checkbox input "true"
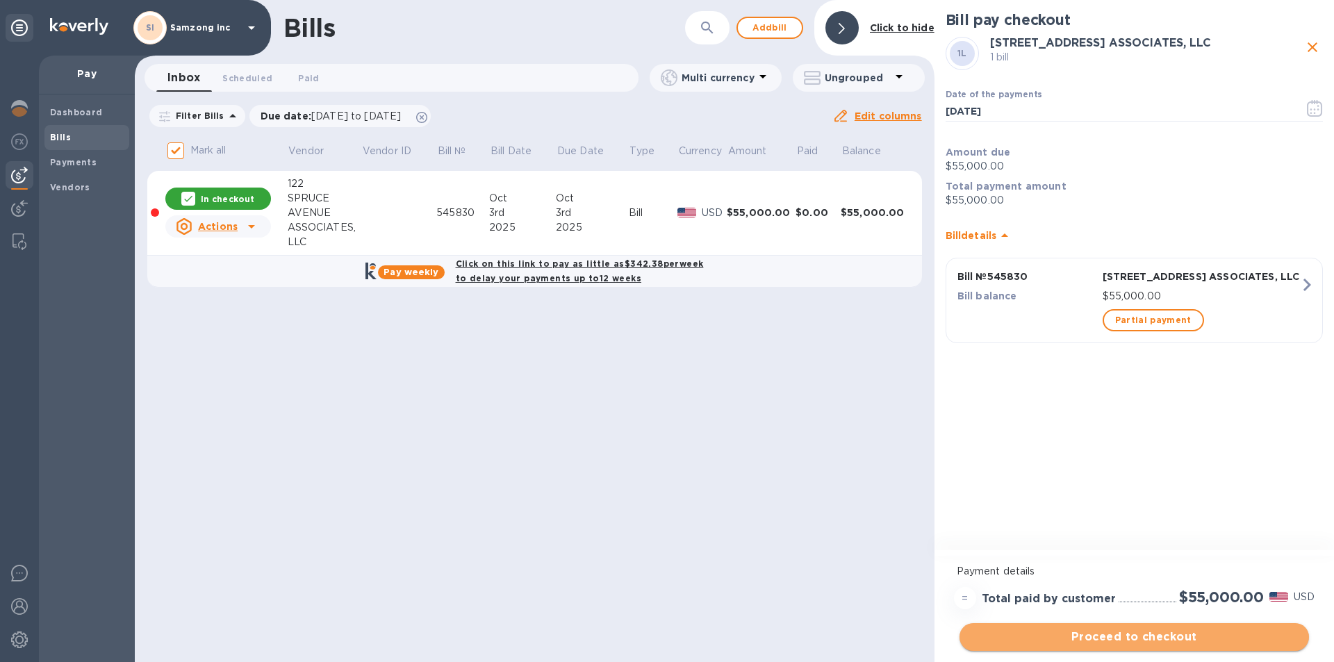
click at [1187, 627] on button "Proceed to checkout" at bounding box center [1133, 637] width 349 height 28
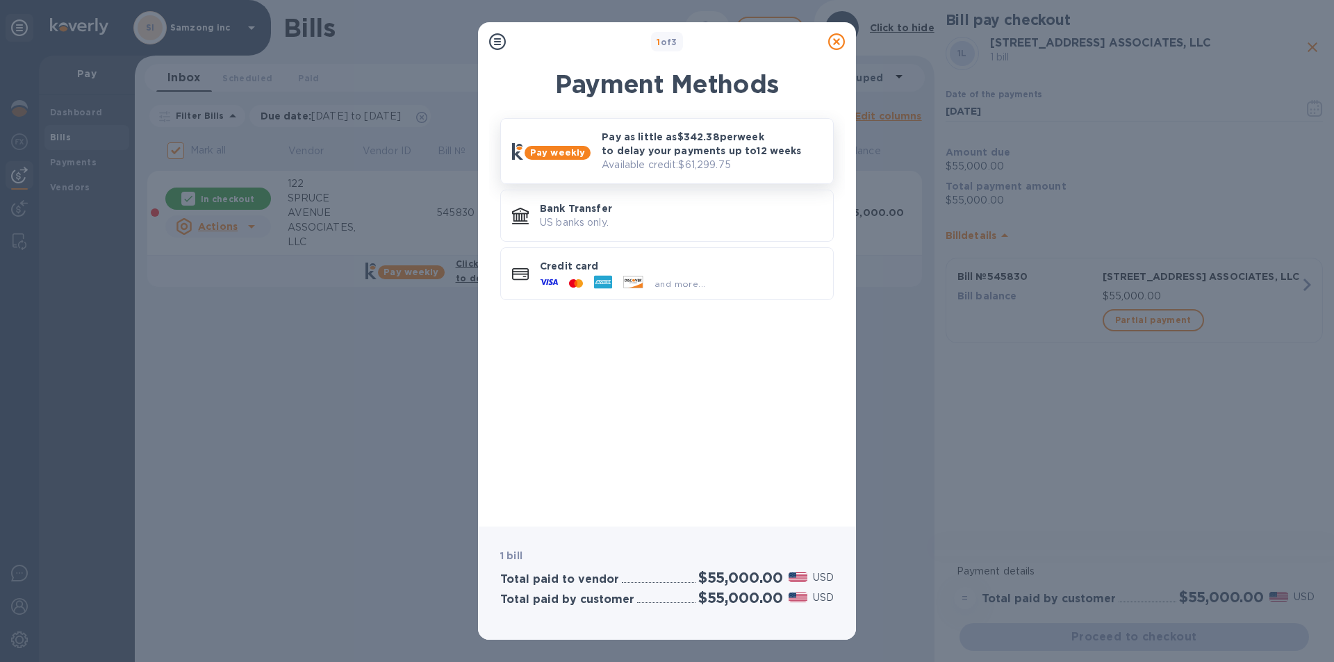
click at [626, 141] on p "Pay as little as $342.38 per week to delay your payments up to 12 weeks" at bounding box center [712, 144] width 220 height 28
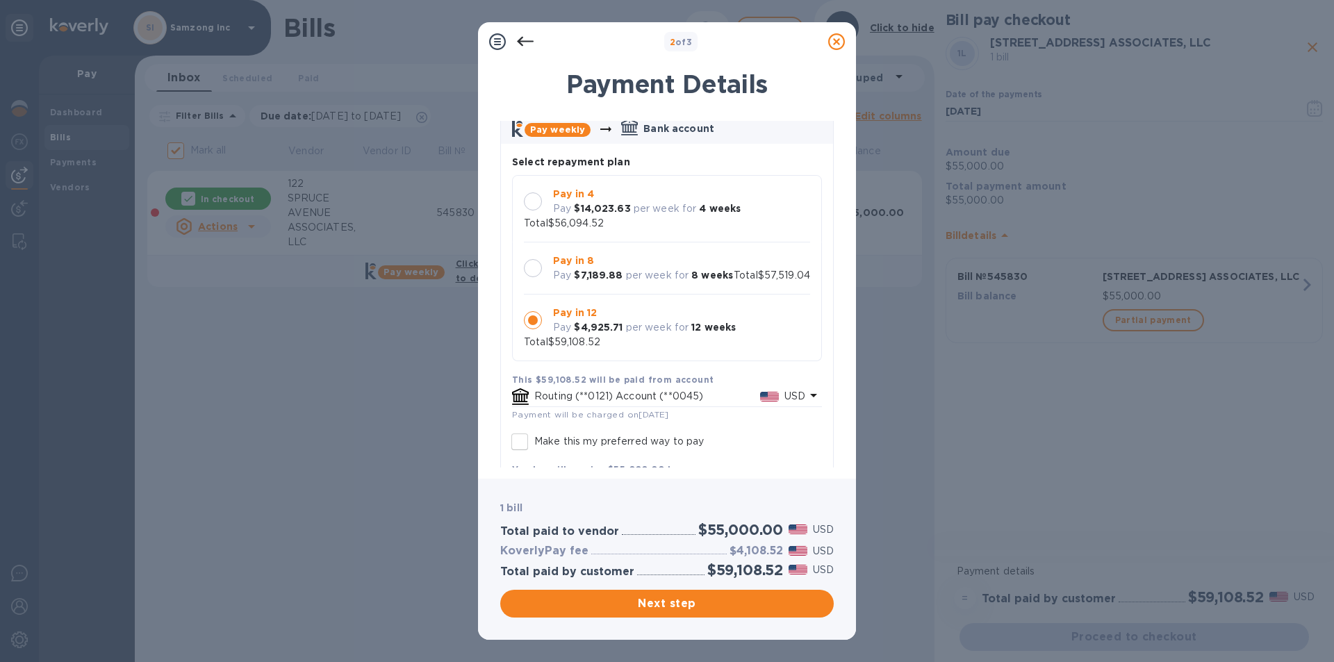
scroll to position [139, 0]
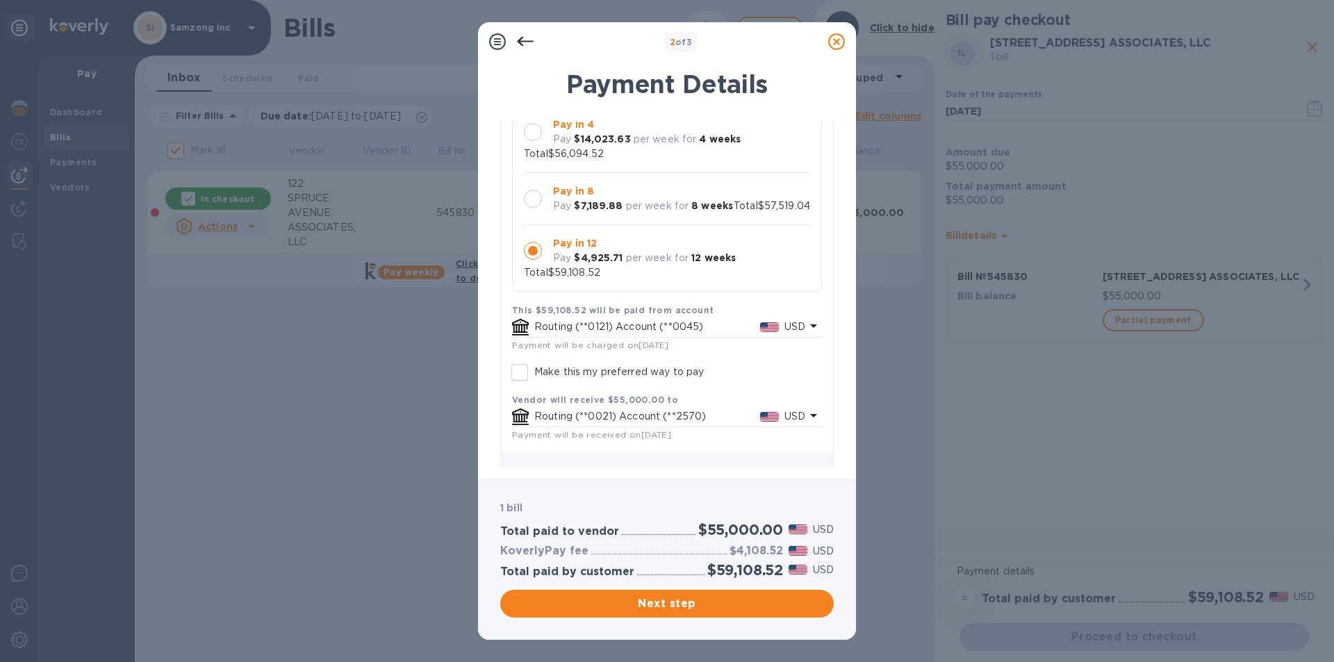
click at [621, 248] on p "Pay in 12" at bounding box center [644, 243] width 183 height 15
click at [659, 597] on span "Next step" at bounding box center [666, 603] width 311 height 17
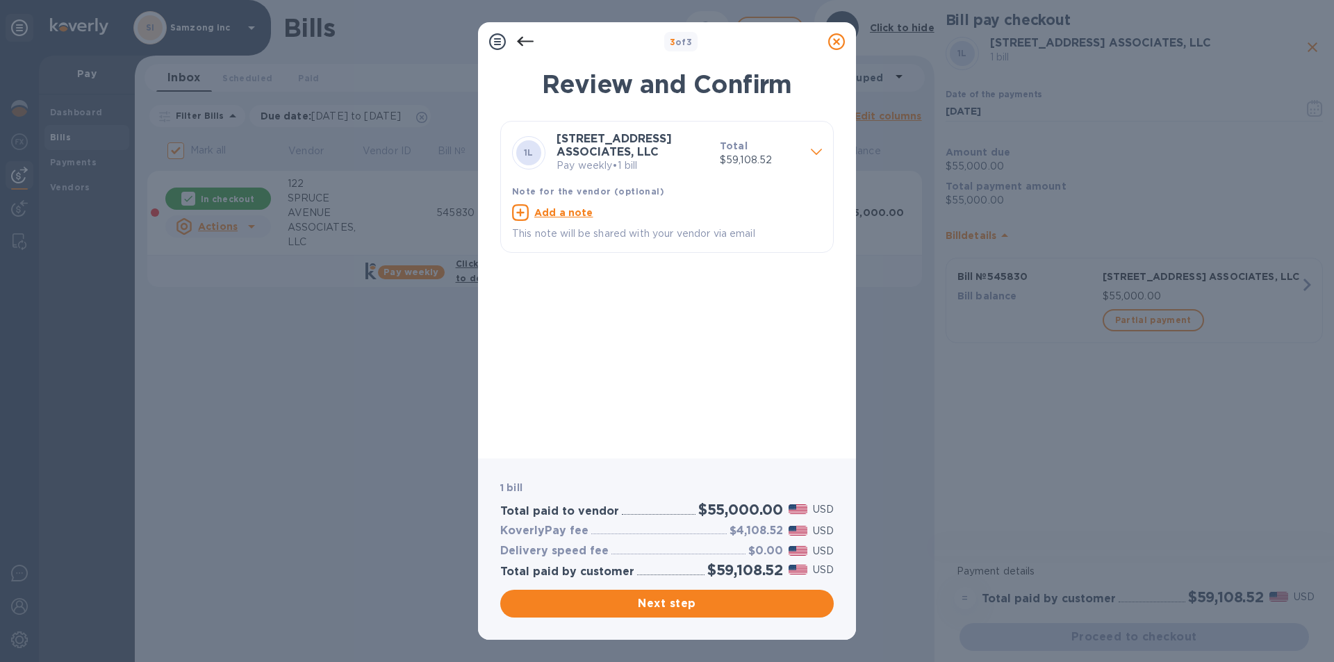
click at [844, 40] on icon at bounding box center [836, 41] width 17 height 17
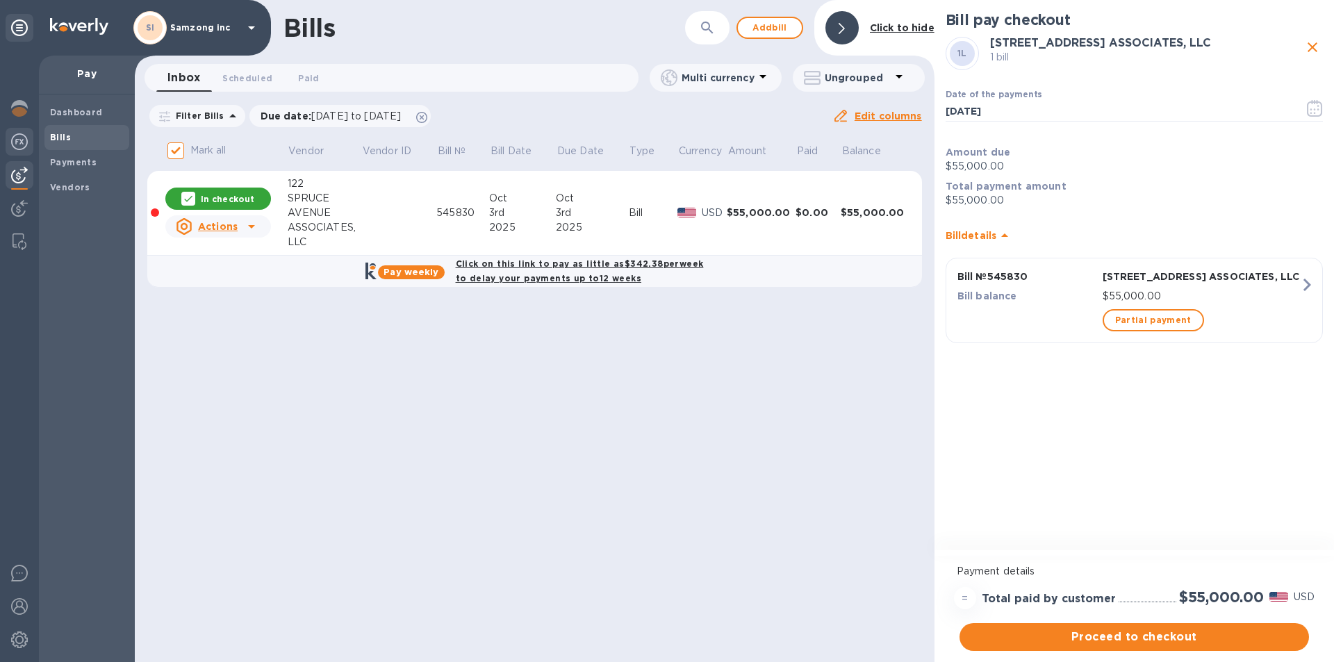
click at [16, 142] on img at bounding box center [19, 141] width 17 height 17
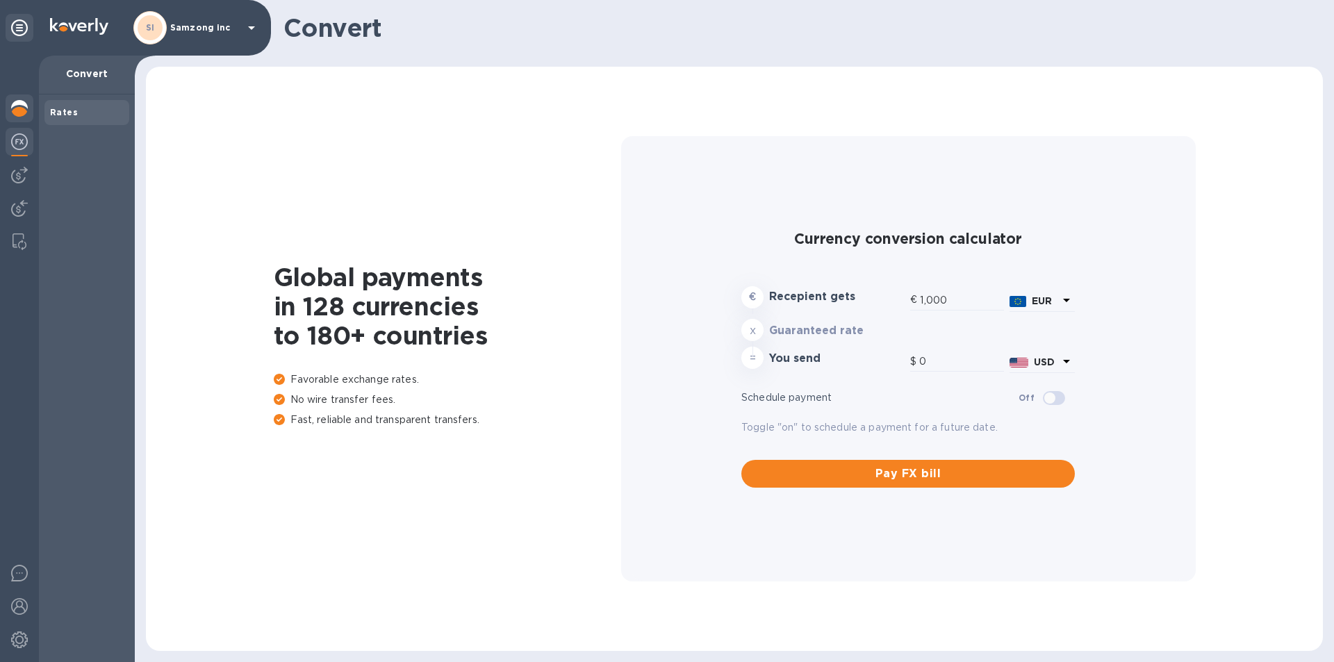
click at [26, 108] on img at bounding box center [19, 108] width 17 height 17
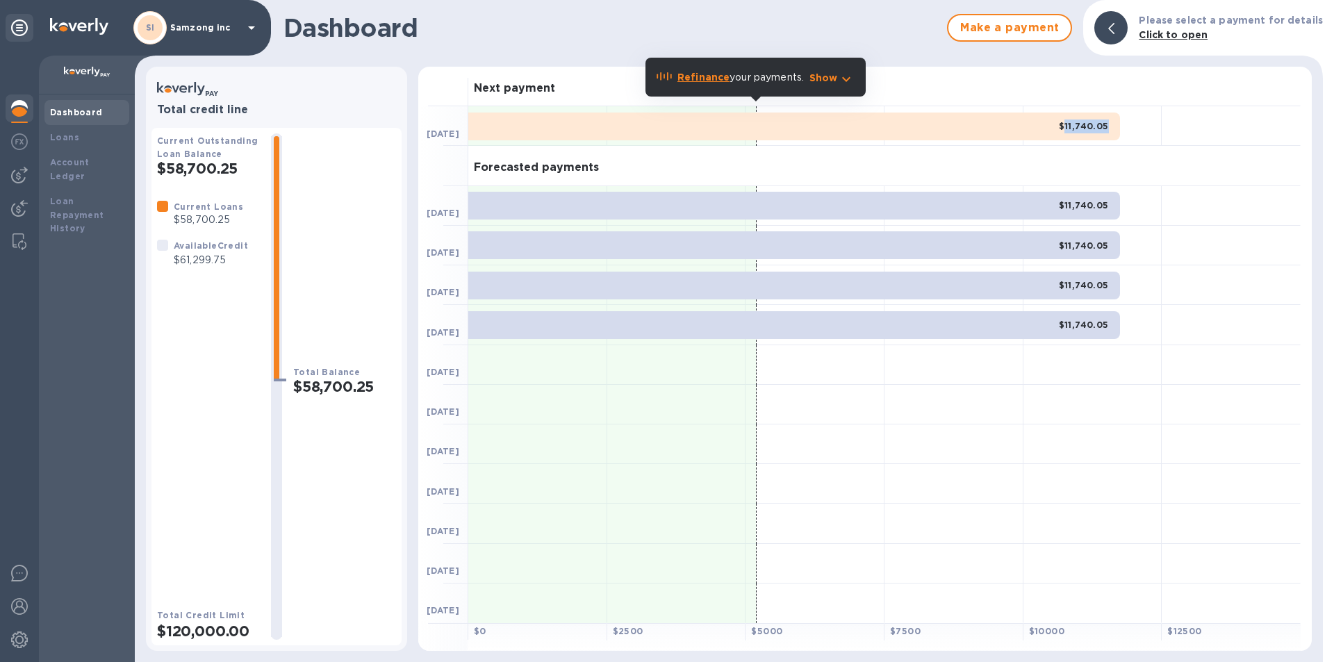
drag, startPoint x: 1068, startPoint y: 122, endPoint x: 1112, endPoint y: 122, distance: 43.8
click at [1112, 122] on div "$11,740.05" at bounding box center [794, 127] width 652 height 28
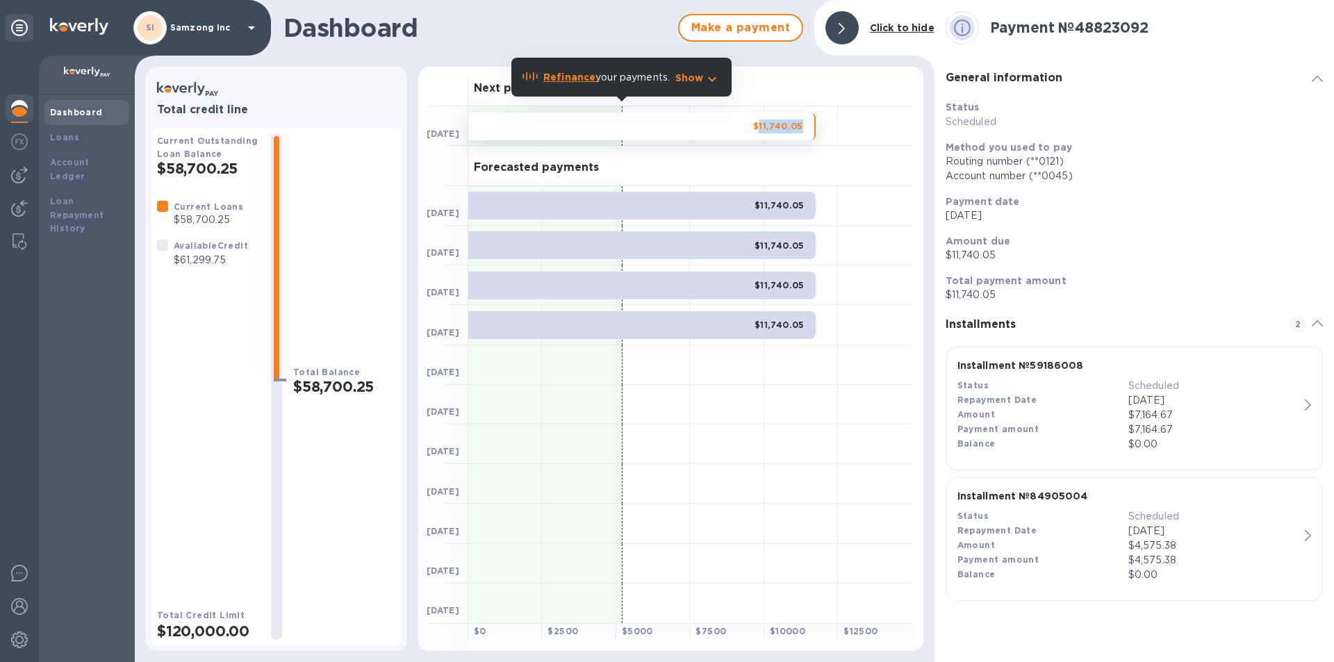
drag, startPoint x: 1093, startPoint y: 123, endPoint x: 813, endPoint y: 129, distance: 279.3
click at [813, 129] on div "$11,740.05" at bounding box center [641, 127] width 347 height 28
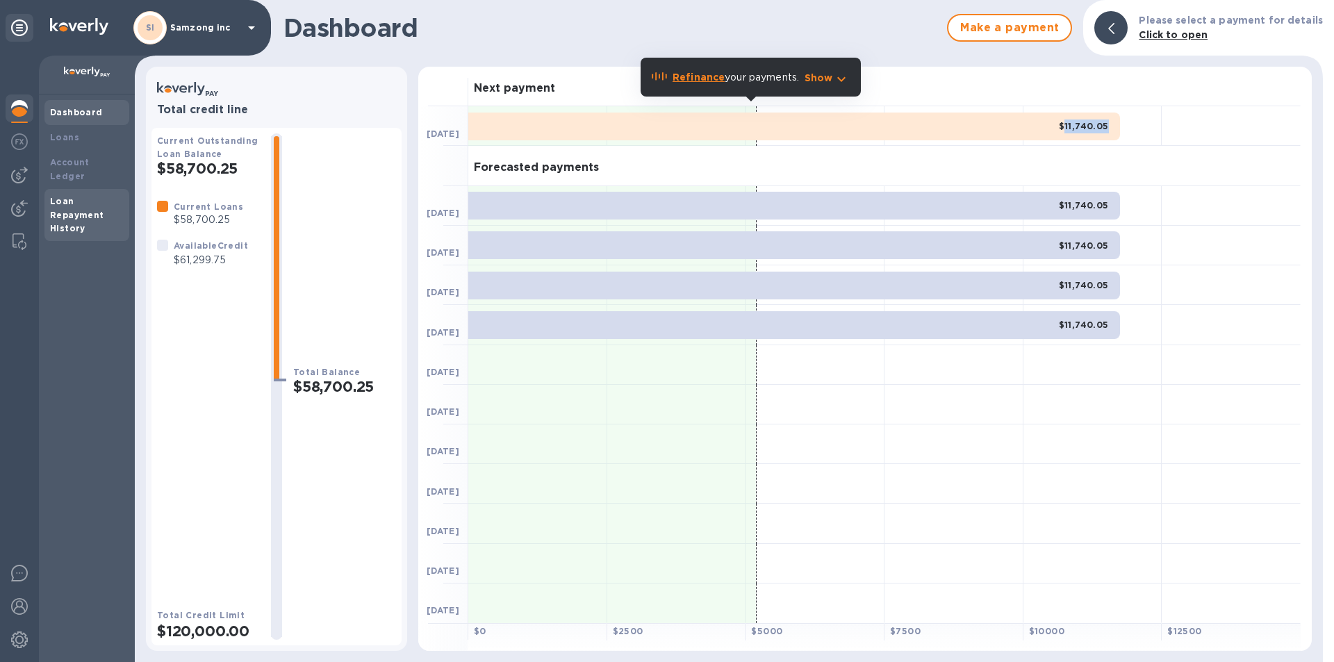
click at [65, 201] on b "Loan Repayment History" at bounding box center [77, 215] width 54 height 38
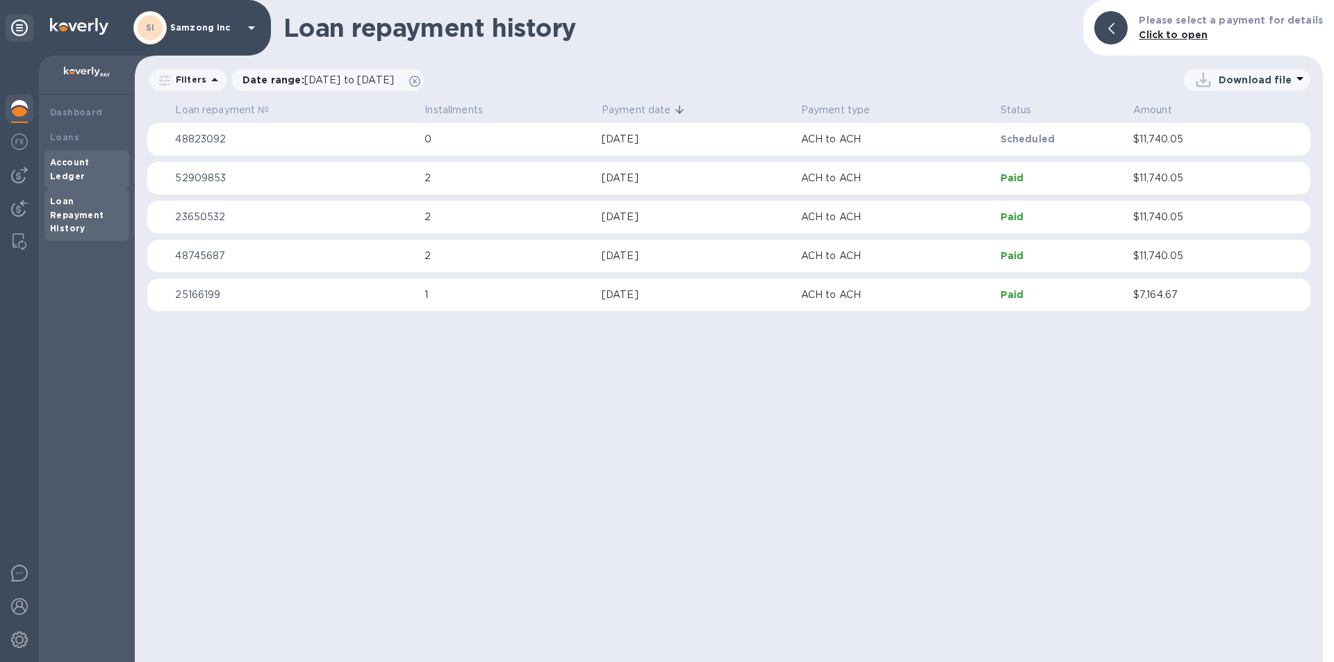
click at [69, 159] on b "Account Ledger" at bounding box center [70, 169] width 40 height 24
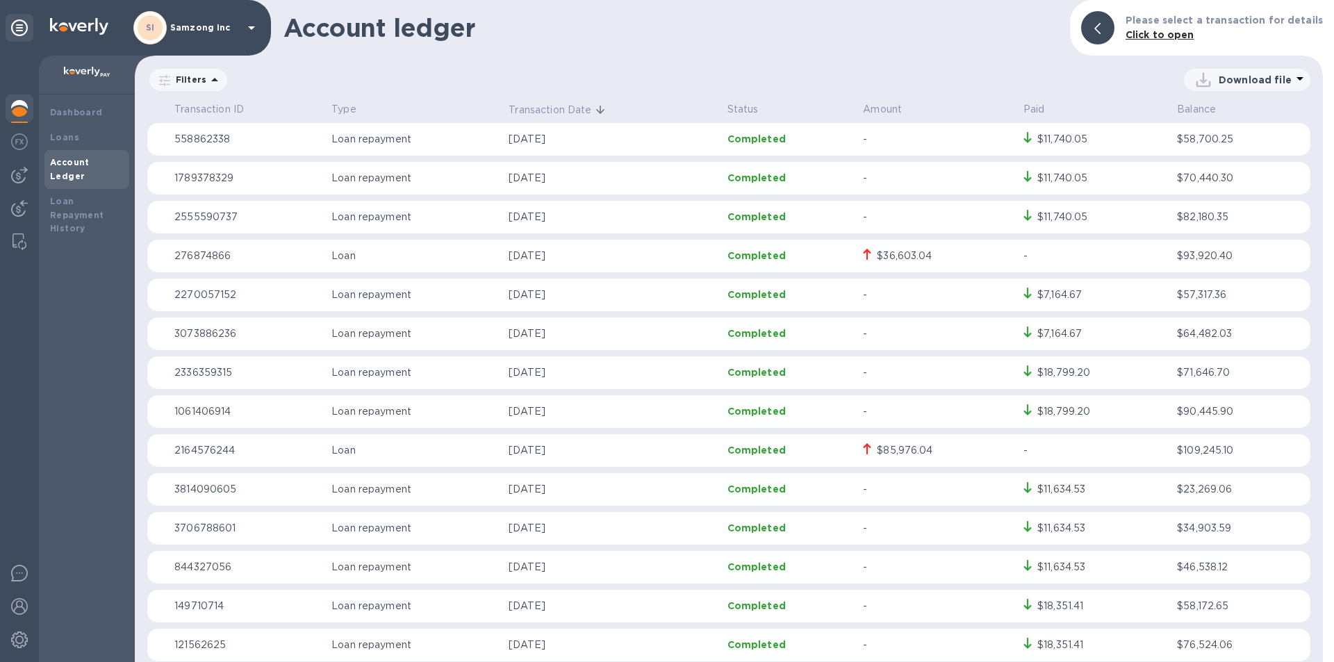
click at [209, 372] on p "2336359315" at bounding box center [247, 372] width 146 height 15
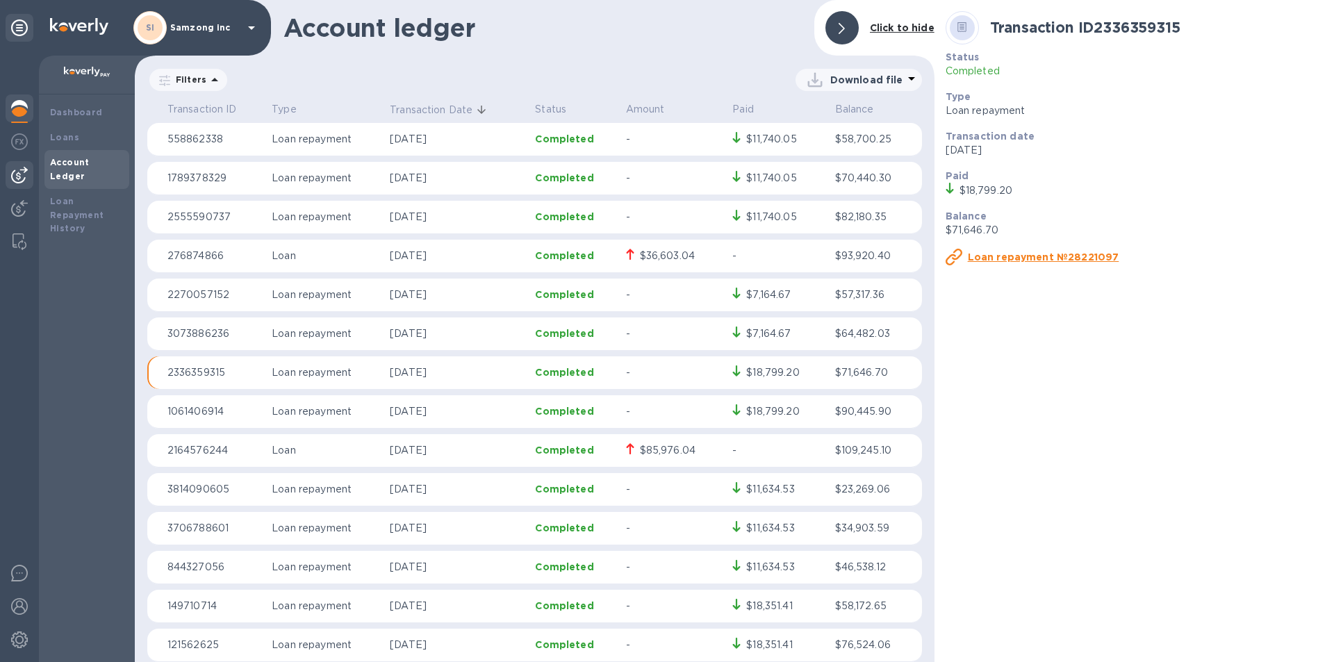
click at [18, 170] on img at bounding box center [19, 175] width 17 height 17
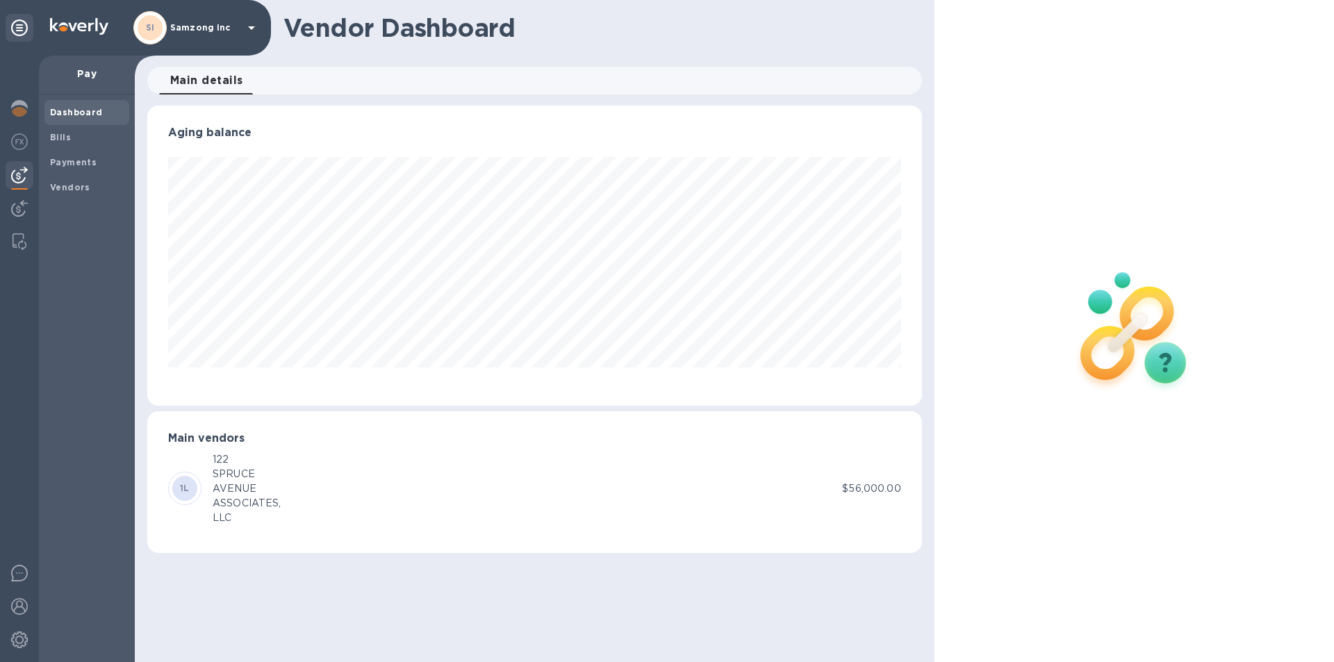
scroll to position [300, 774]
click at [67, 133] on b "Bills" at bounding box center [60, 137] width 21 height 10
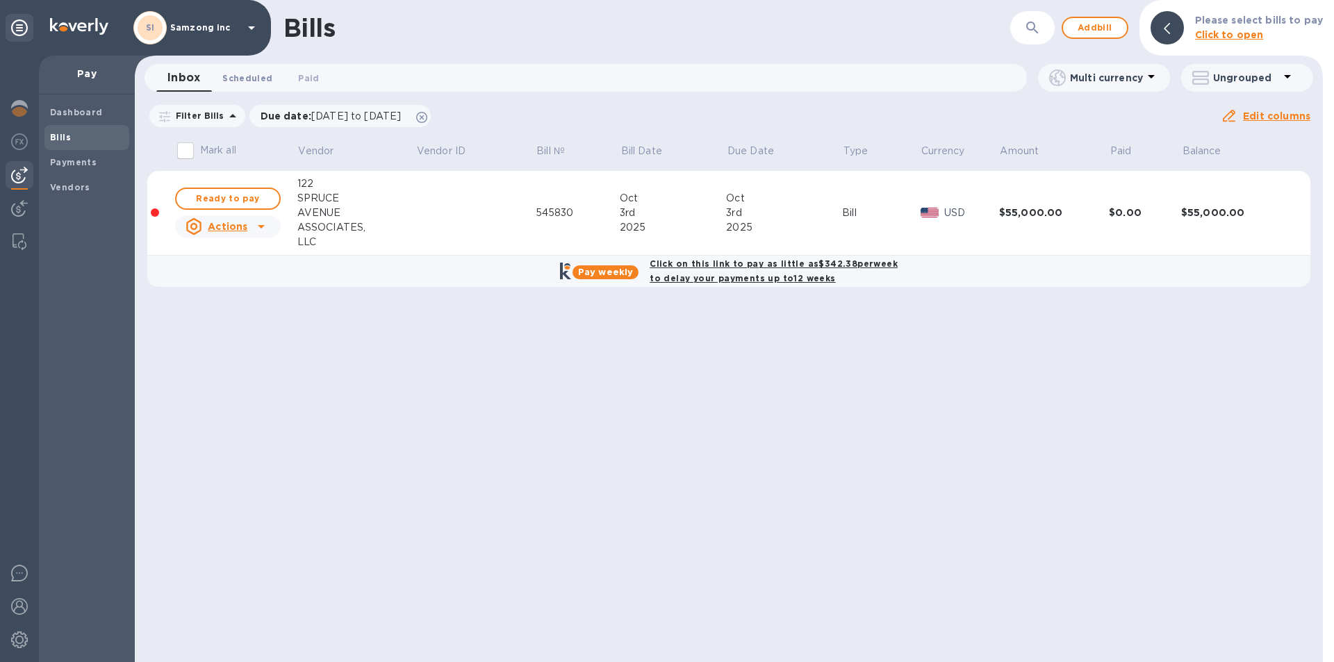
click at [234, 81] on span "Scheduled 0" at bounding box center [247, 78] width 50 height 15
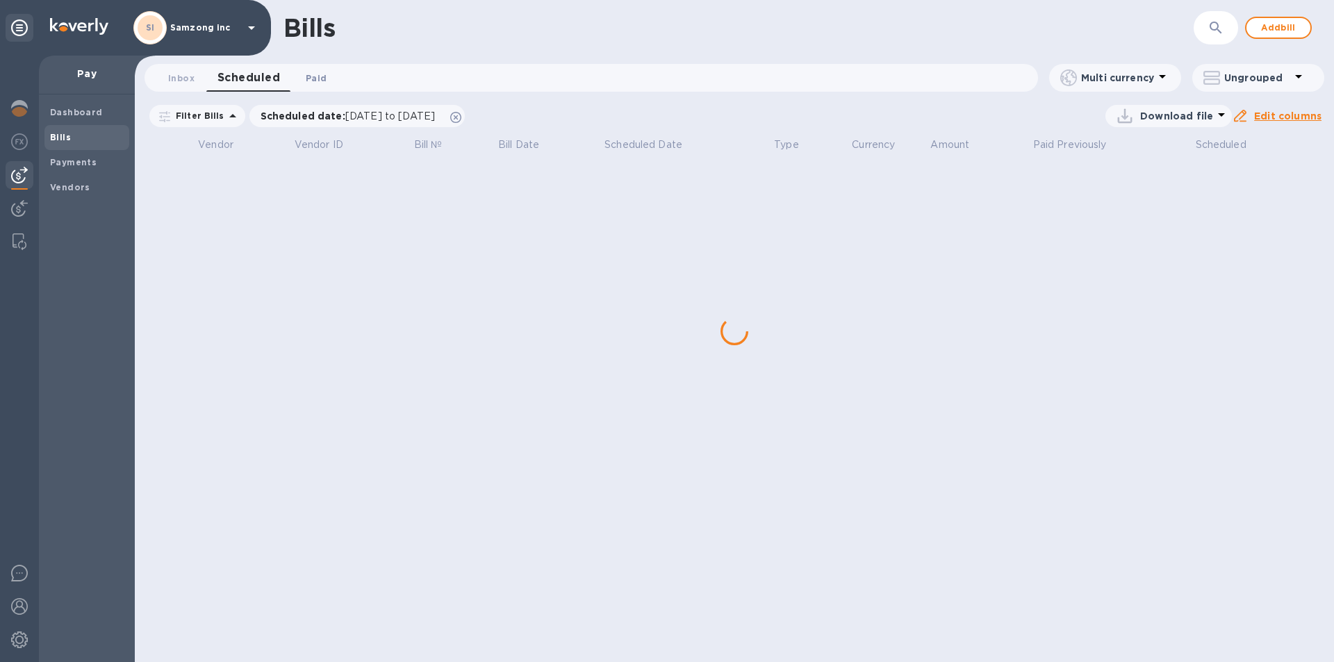
click at [326, 75] on span "Paid 0" at bounding box center [316, 78] width 28 height 15
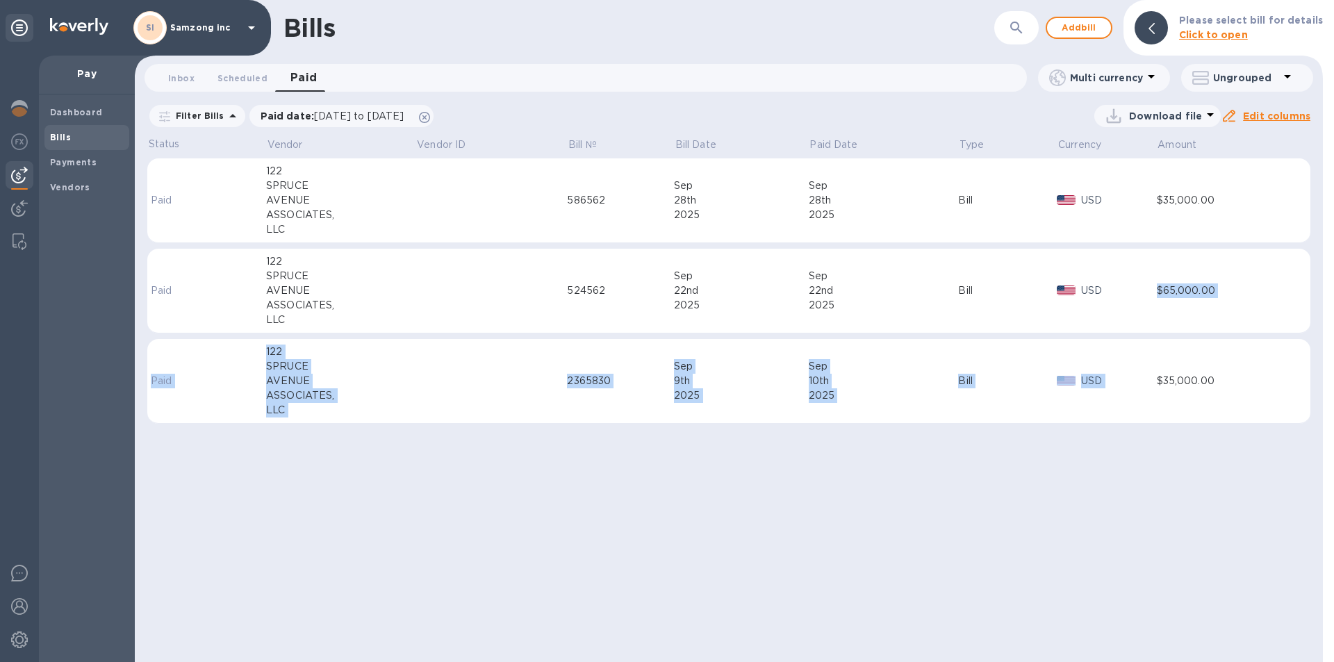
drag, startPoint x: 1155, startPoint y: 373, endPoint x: 1148, endPoint y: 317, distance: 56.7
click at [1149, 317] on tbody "Paid 122 SPRUCE AVENUE ASSOCIATES, LLC 586562 Sep 28th 2025 Sep 28th 2025 Bill …" at bounding box center [728, 297] width 1163 height 278
click at [1153, 302] on td "USD" at bounding box center [1106, 291] width 99 height 85
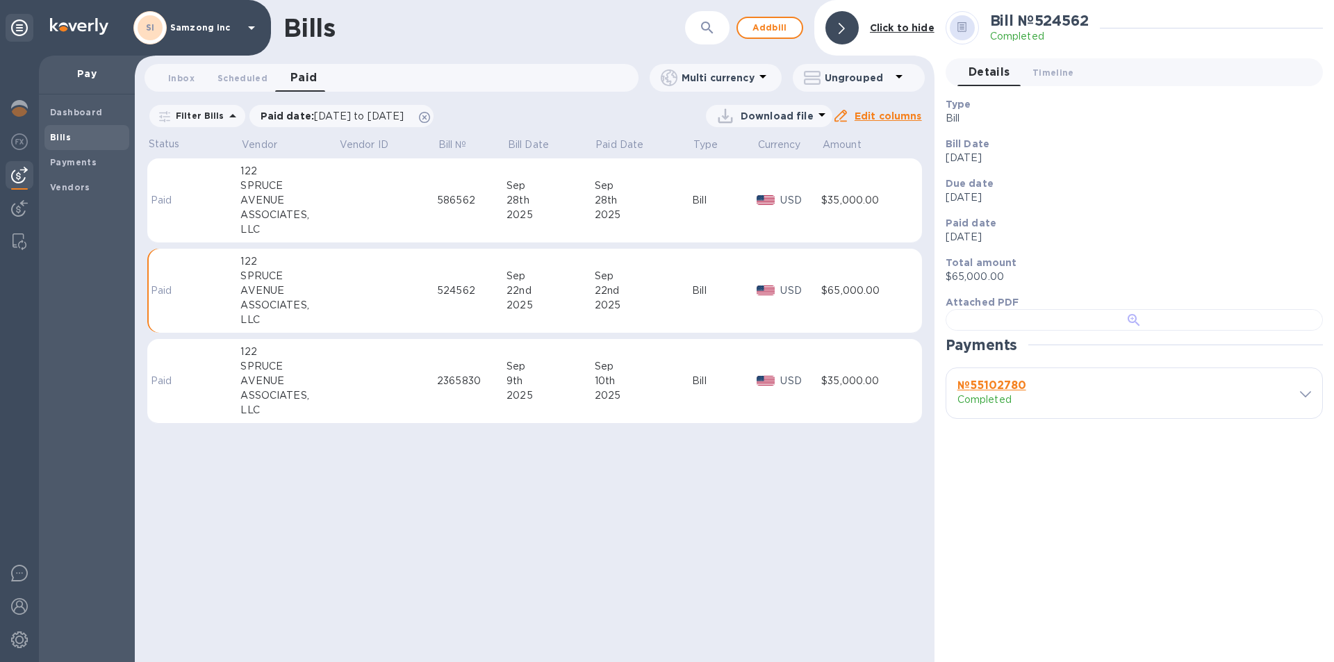
click at [1208, 331] on div at bounding box center [1133, 320] width 377 height 22
click at [1007, 392] on b "№ 55102780" at bounding box center [991, 385] width 69 height 13
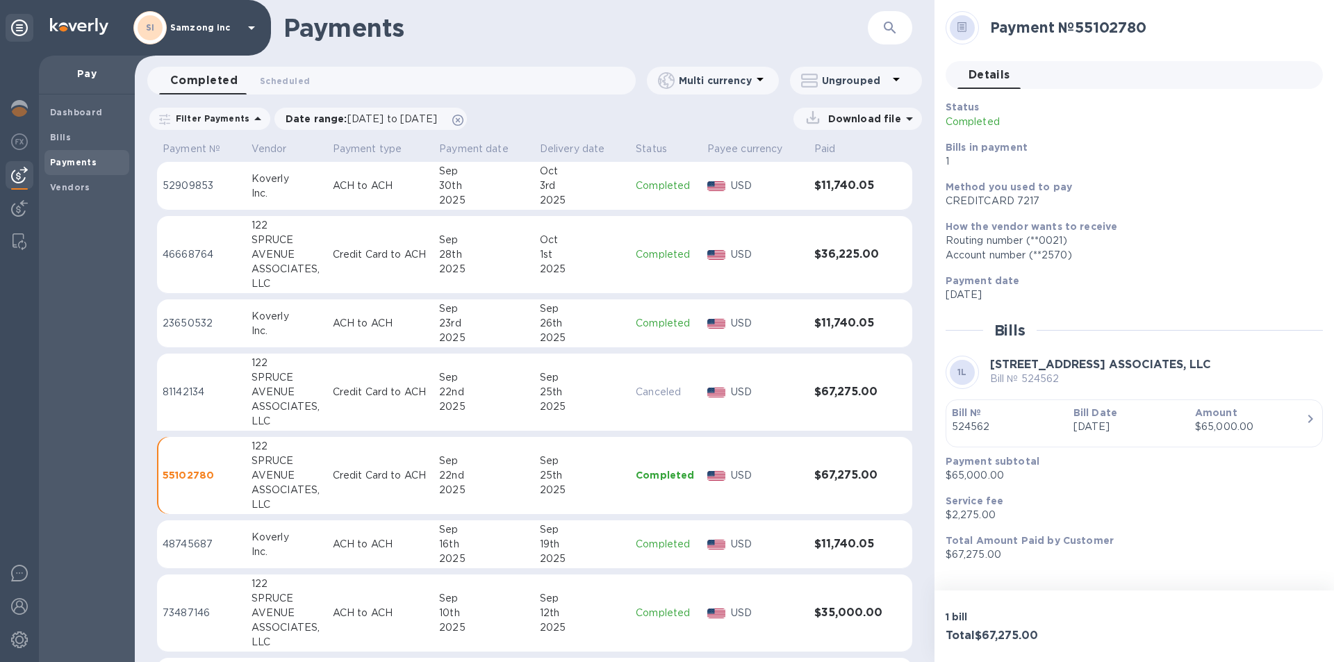
click at [965, 31] on icon at bounding box center [962, 27] width 10 height 10
click at [895, 117] on p "Download file" at bounding box center [861, 119] width 78 height 14
click at [838, 169] on p "Payments detailed" at bounding box center [847, 176] width 122 height 14
click at [857, 212] on p "Payments summary" at bounding box center [847, 212] width 122 height 14
click at [841, 169] on p "Payments detailed" at bounding box center [847, 176] width 122 height 14
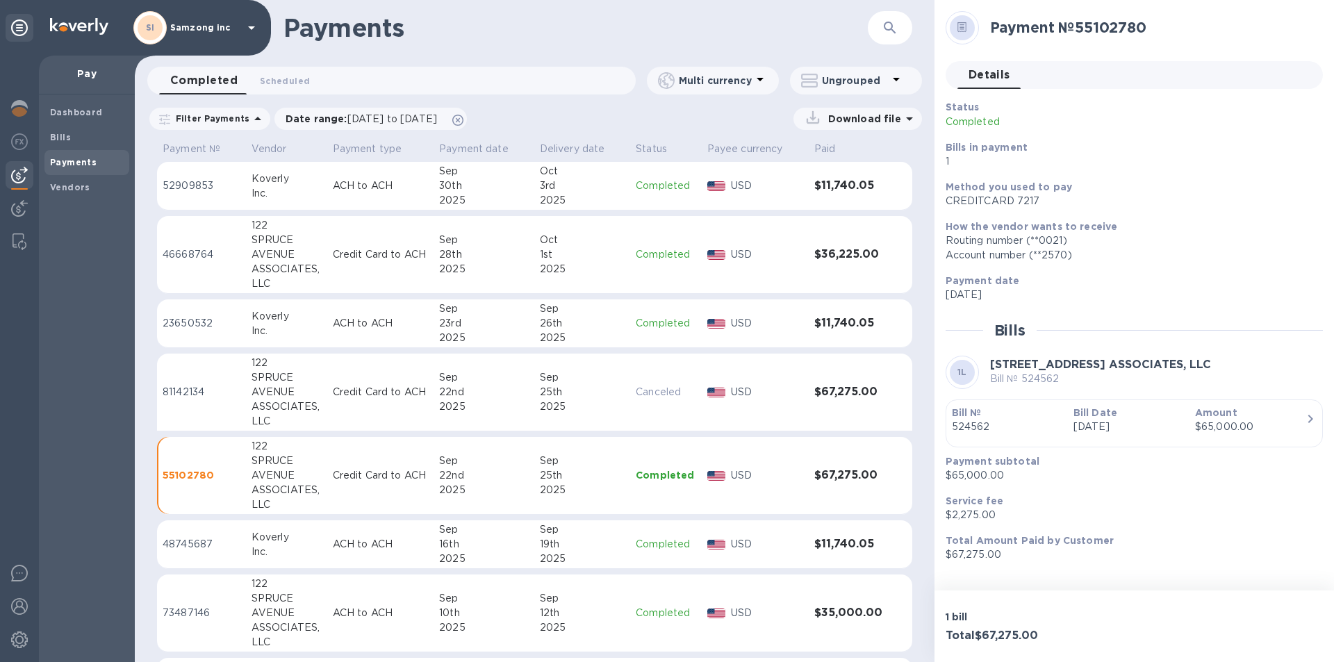
click at [765, 361] on td "USD" at bounding box center [755, 393] width 107 height 78
click at [904, 118] on icon at bounding box center [909, 118] width 17 height 17
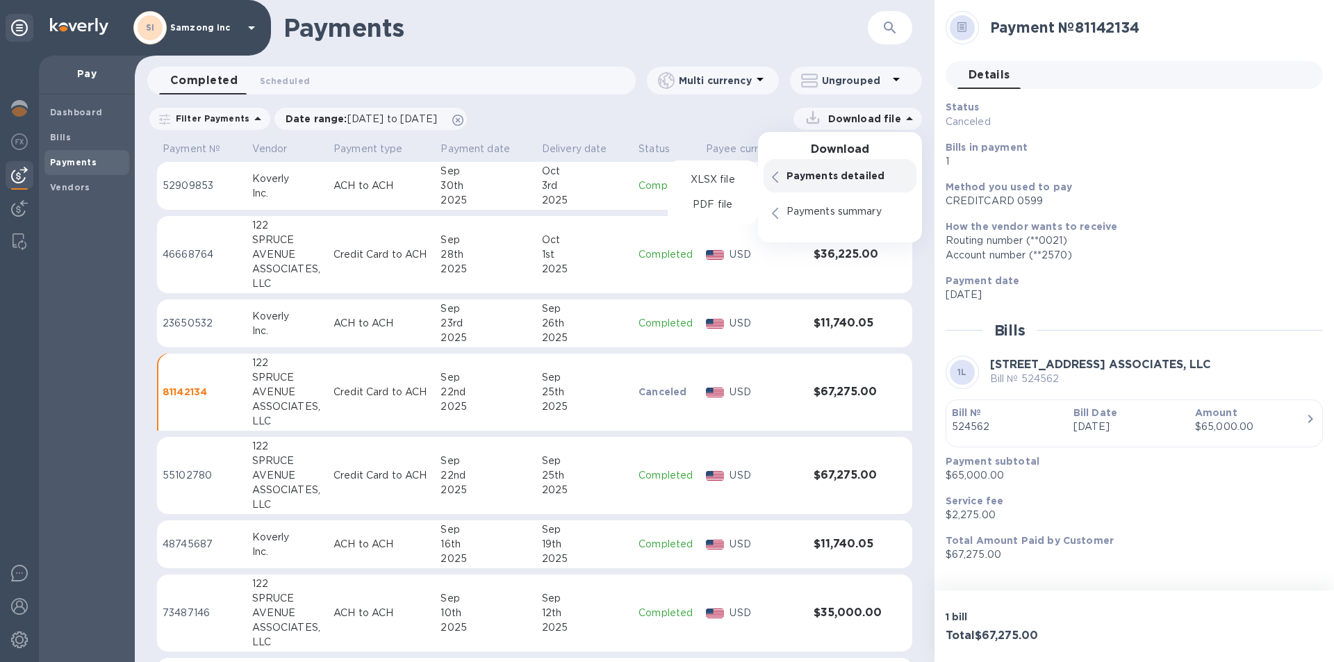
click at [845, 177] on p "Payments detailed" at bounding box center [847, 176] width 122 height 14
click at [708, 208] on p "PDF file" at bounding box center [712, 205] width 41 height 14
click at [853, 213] on p "Payments summary" at bounding box center [847, 212] width 122 height 14
click at [724, 212] on p "XLSX file" at bounding box center [712, 216] width 47 height 14
click at [1187, 163] on p "1" at bounding box center [1128, 161] width 366 height 15
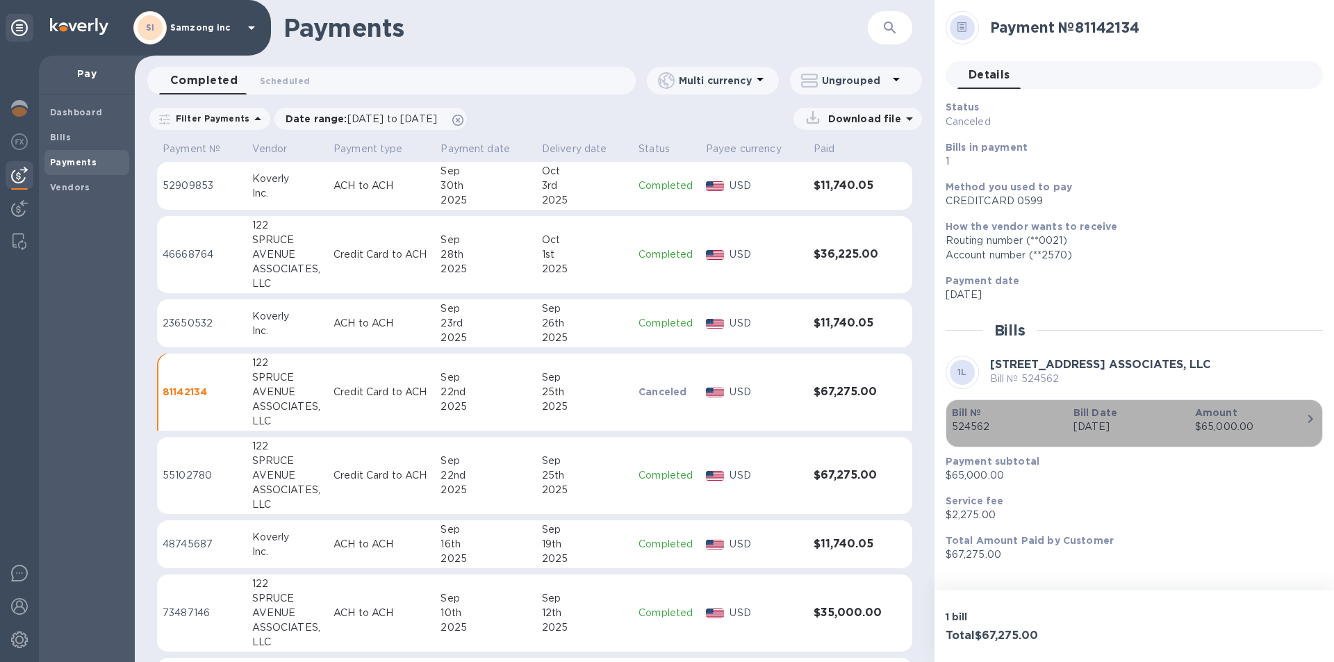
click at [975, 422] on p "524562" at bounding box center [1007, 427] width 110 height 15
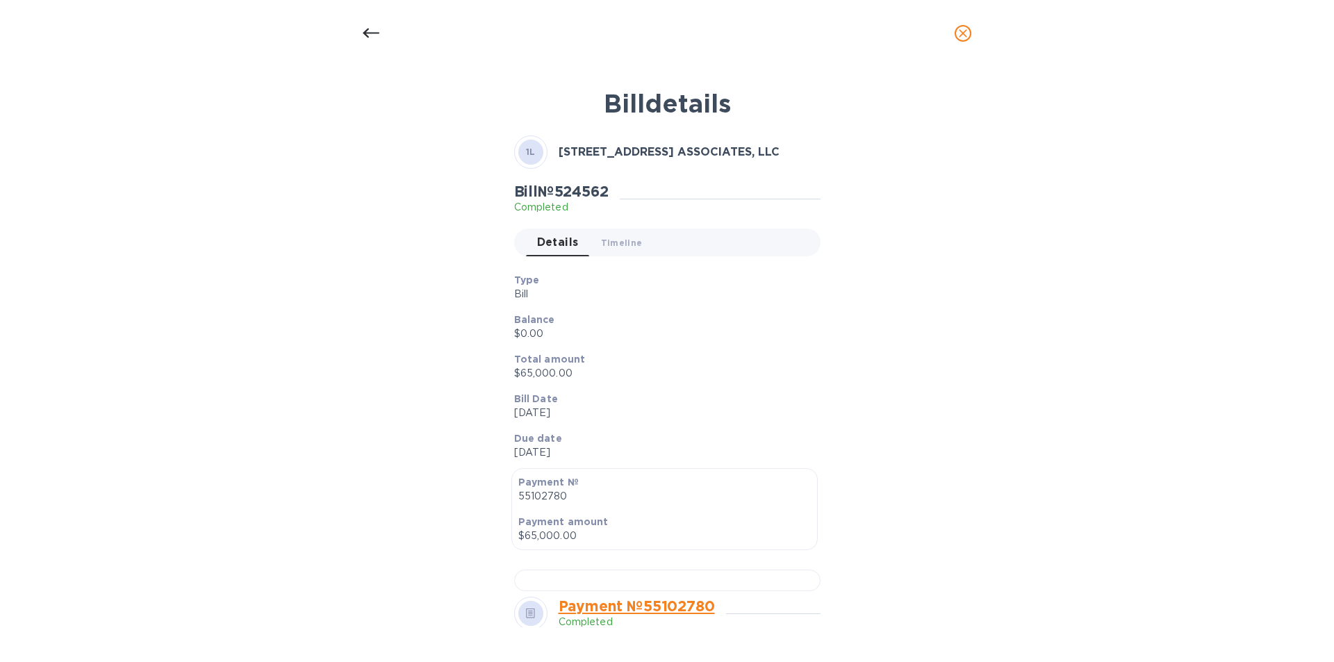
click at [354, 23] on div at bounding box center [370, 33] width 33 height 33
